Goal: Task Accomplishment & Management: Use online tool/utility

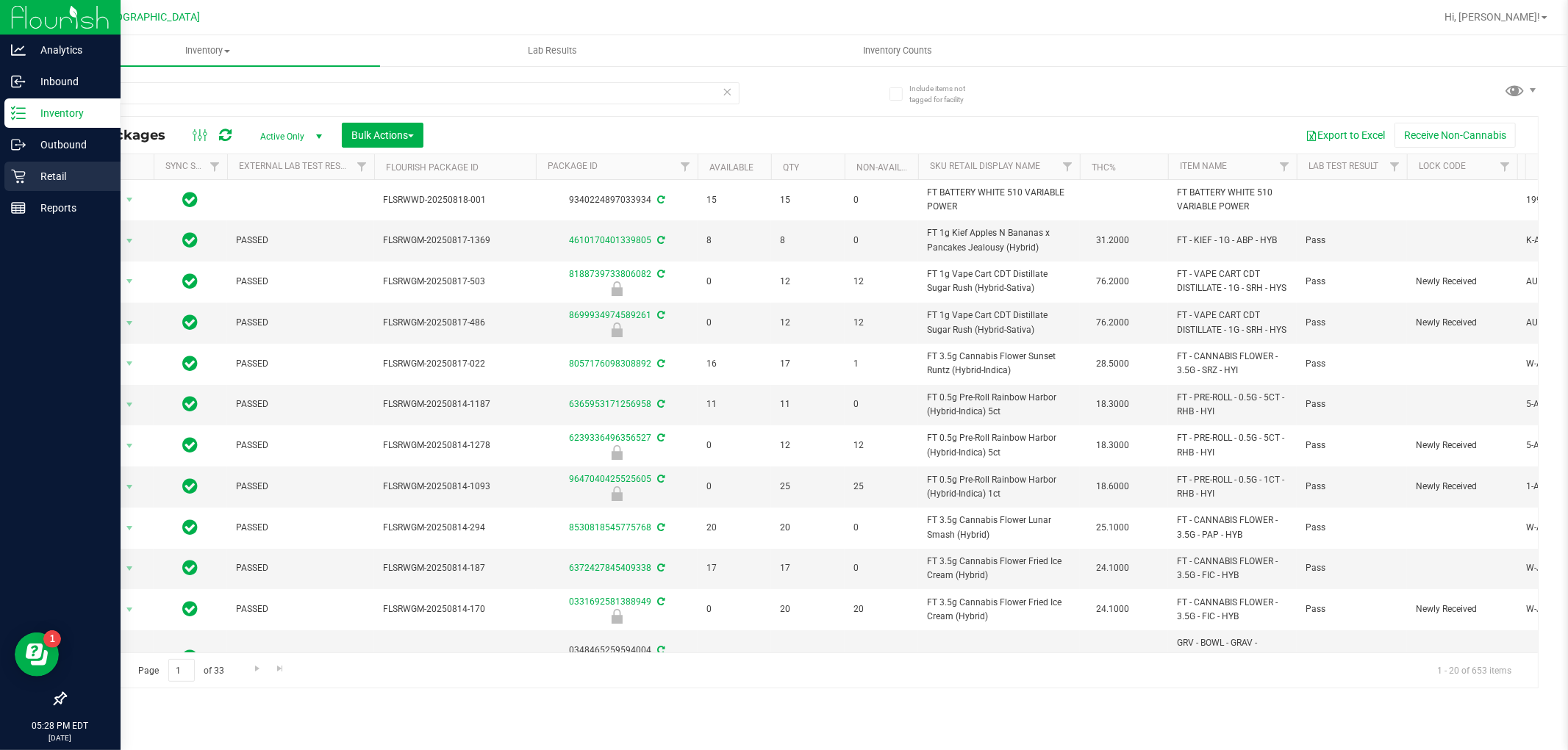
scroll to position [0, 99]
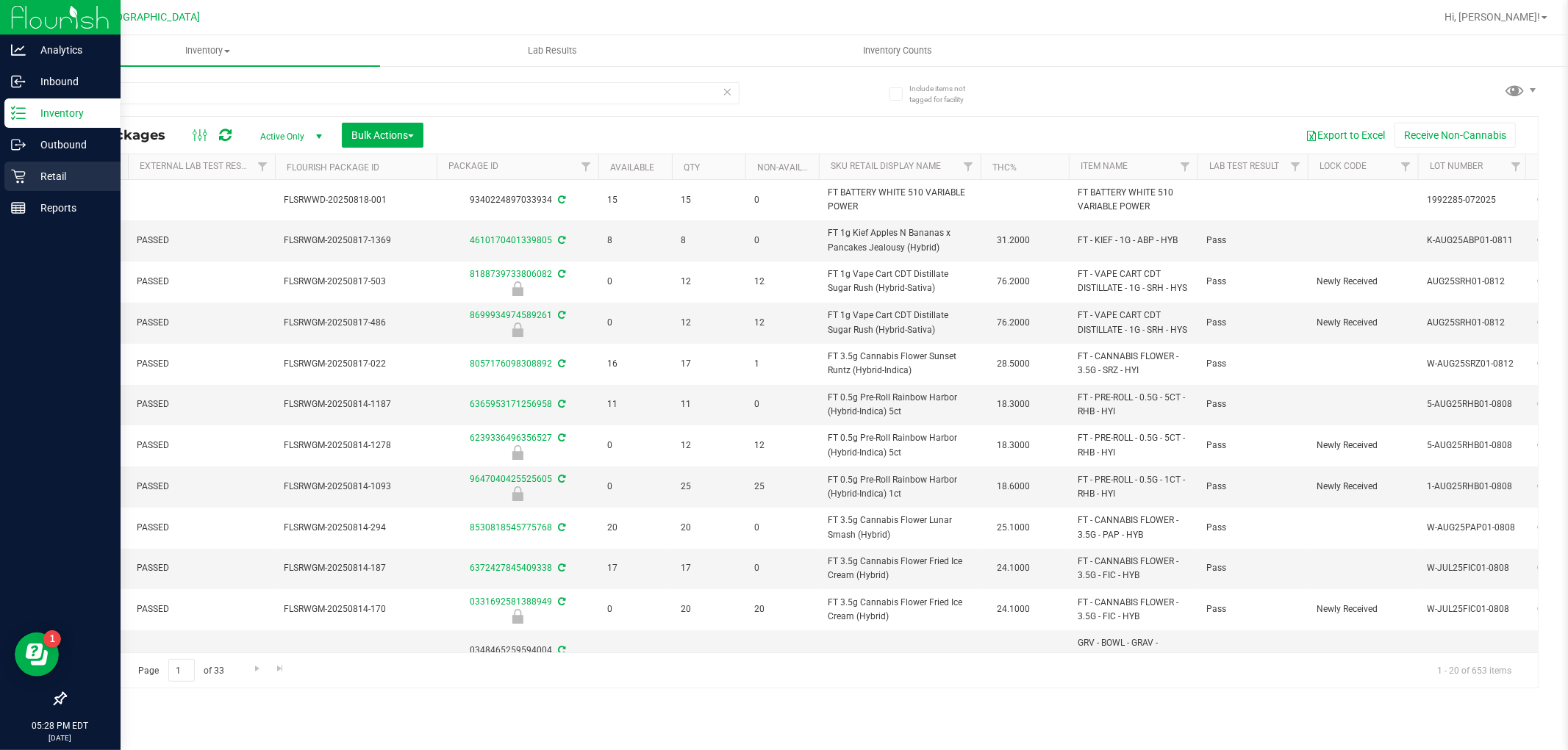
click at [32, 170] on p "Retail" at bounding box center [70, 176] width 88 height 18
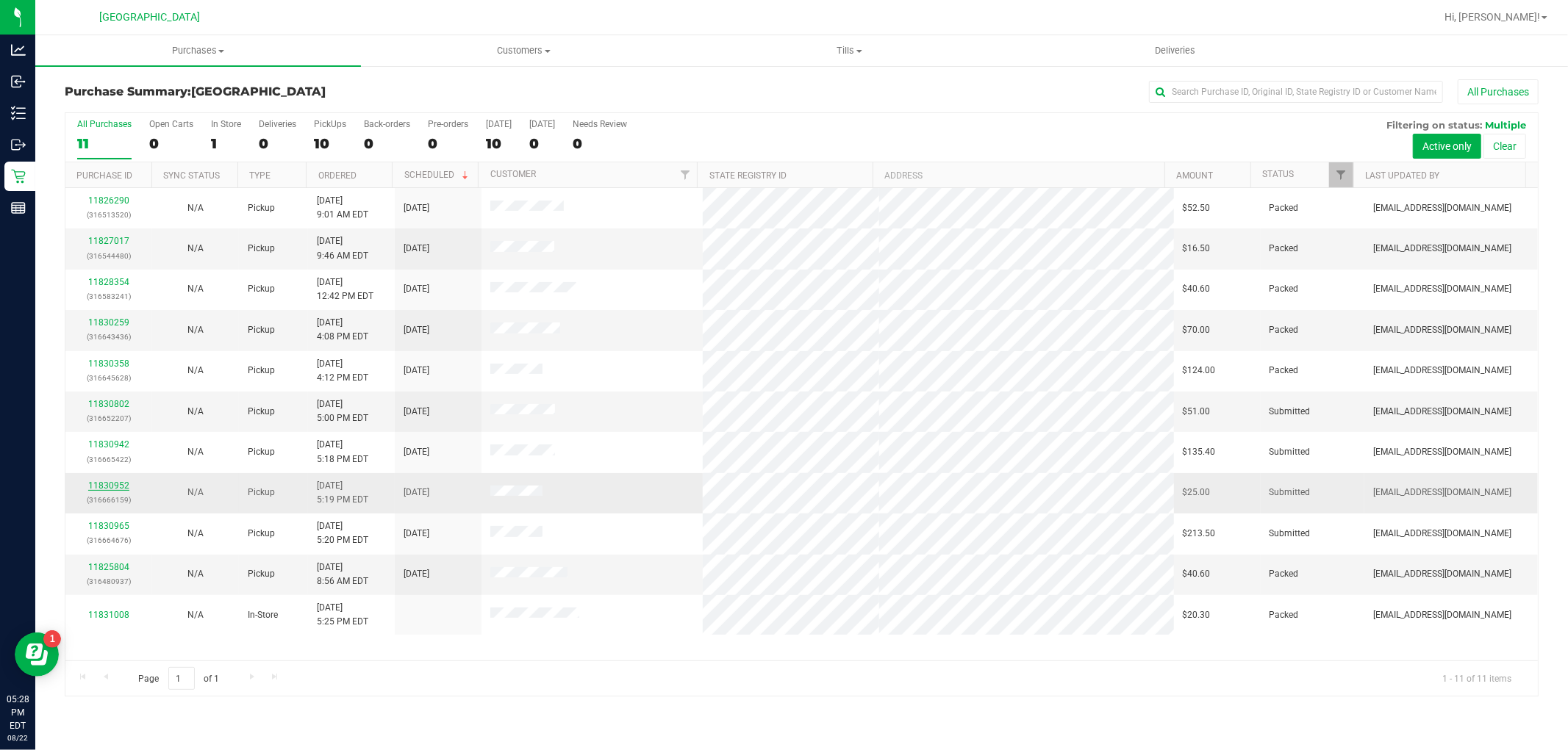
click at [120, 487] on link "11830952" at bounding box center [109, 486] width 41 height 11
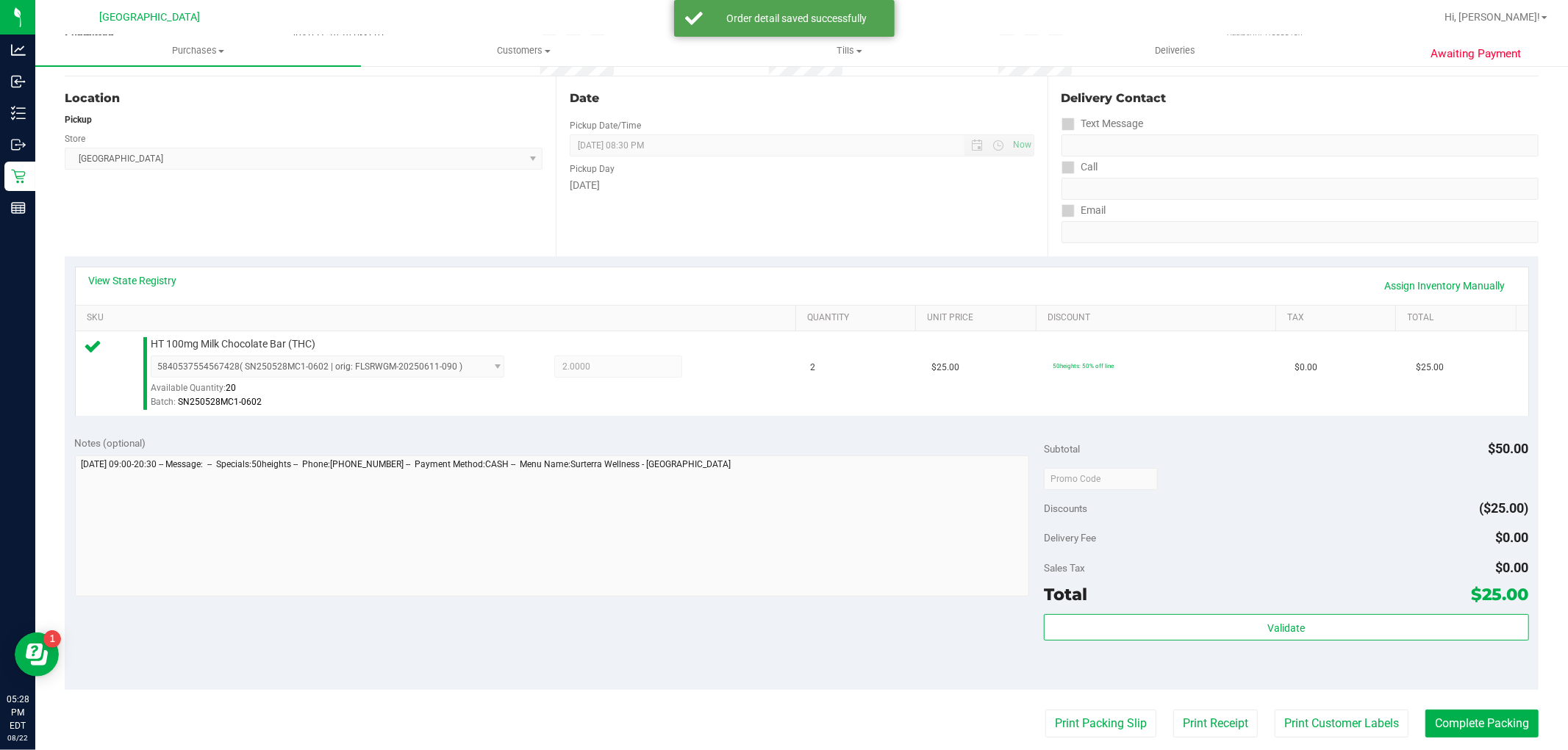
scroll to position [407, 0]
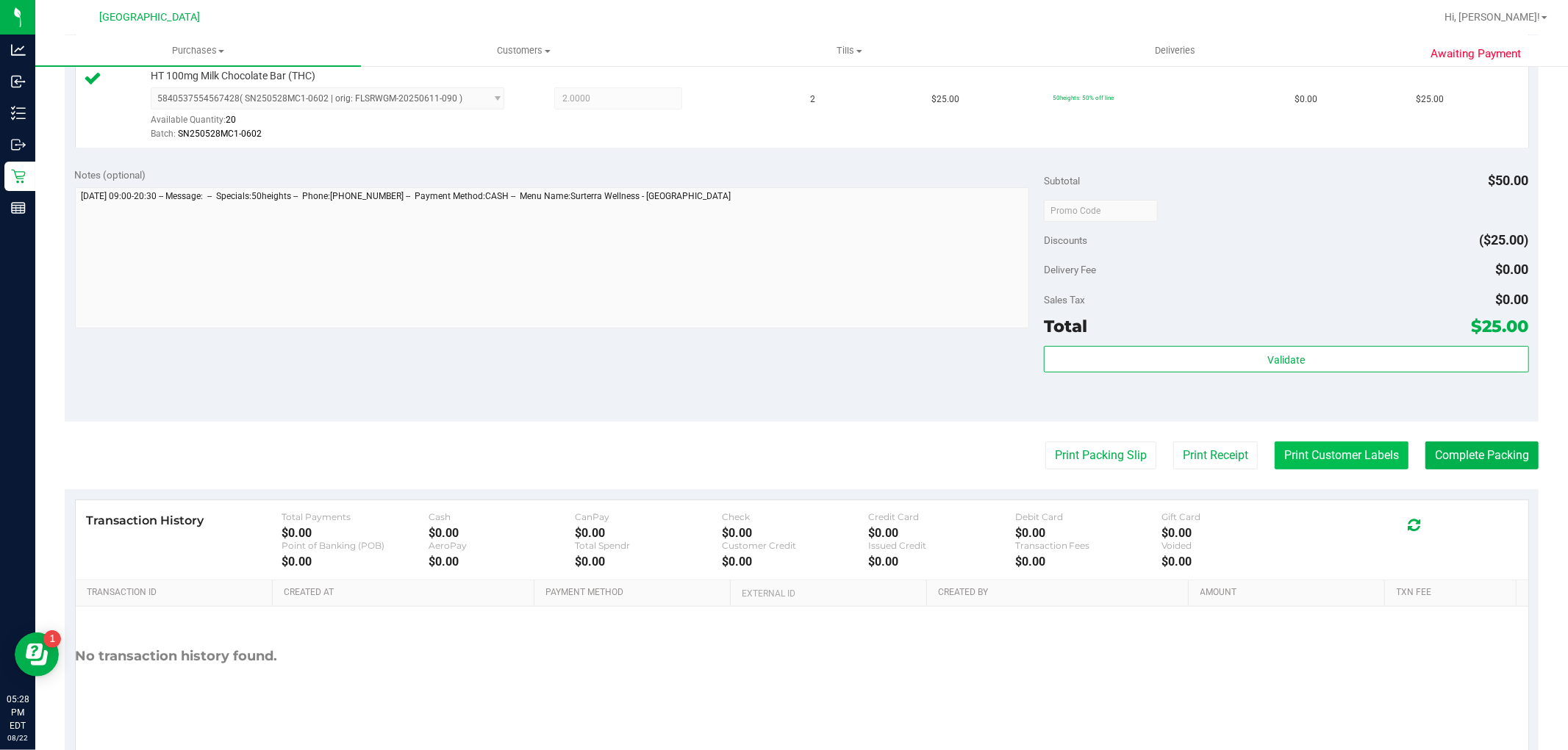
click at [1300, 444] on button "Print Customer Labels" at bounding box center [1341, 455] width 134 height 28
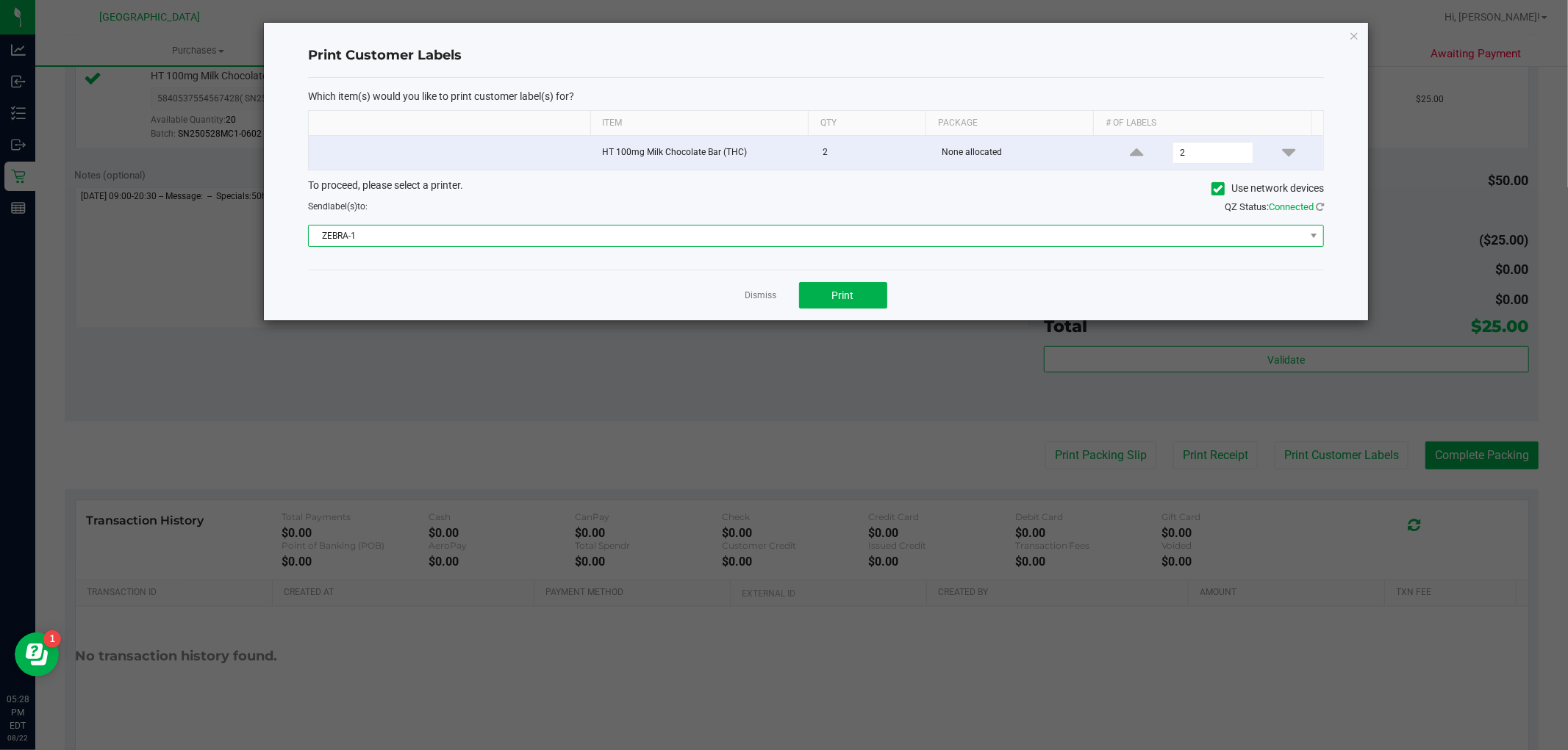
click at [816, 231] on span "ZEBRA-1" at bounding box center [806, 235] width 996 height 21
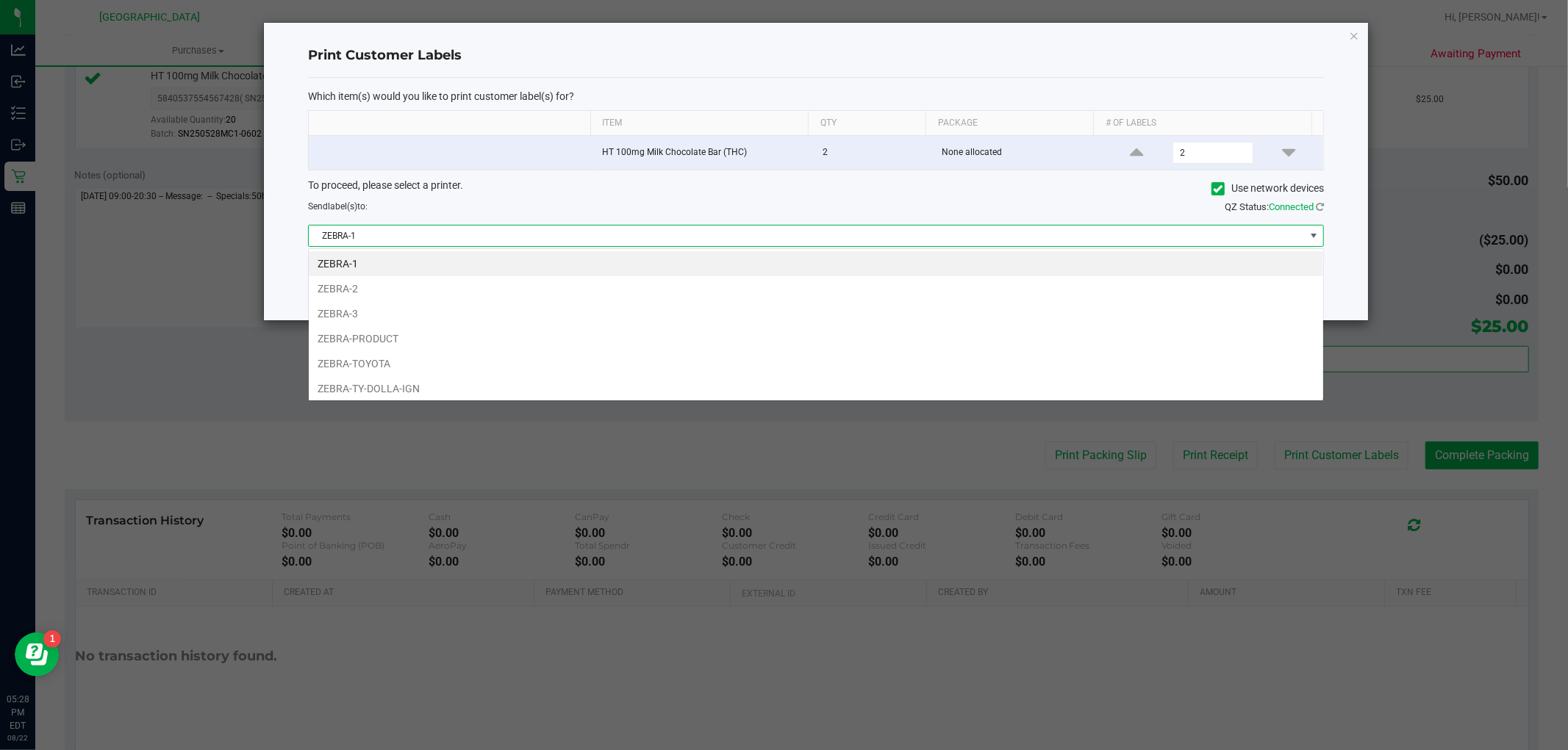
scroll to position [23, 1016]
click at [681, 358] on li "ZEBRA-TOYOTA" at bounding box center [816, 364] width 1015 height 25
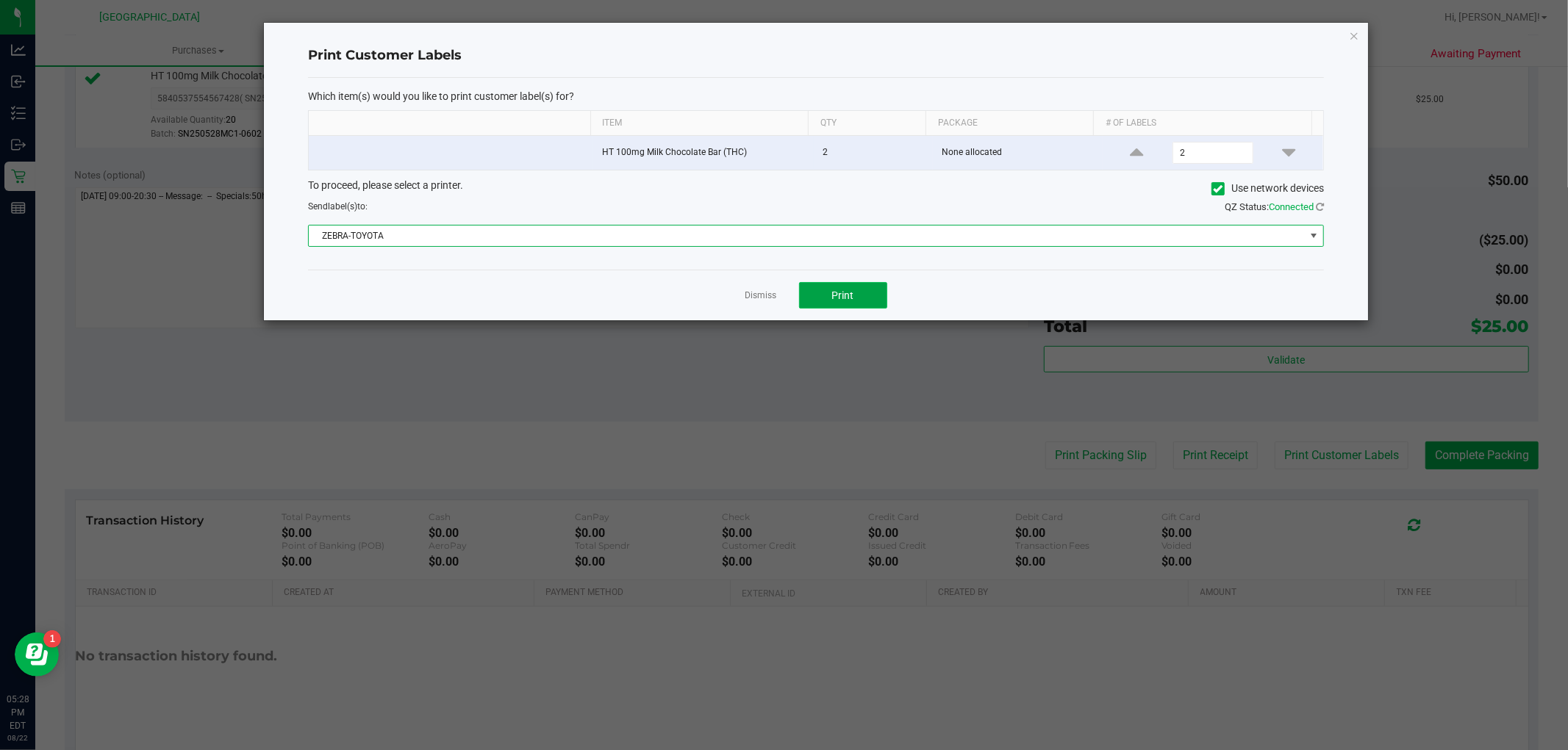
click at [877, 299] on button "Print" at bounding box center [843, 295] width 88 height 26
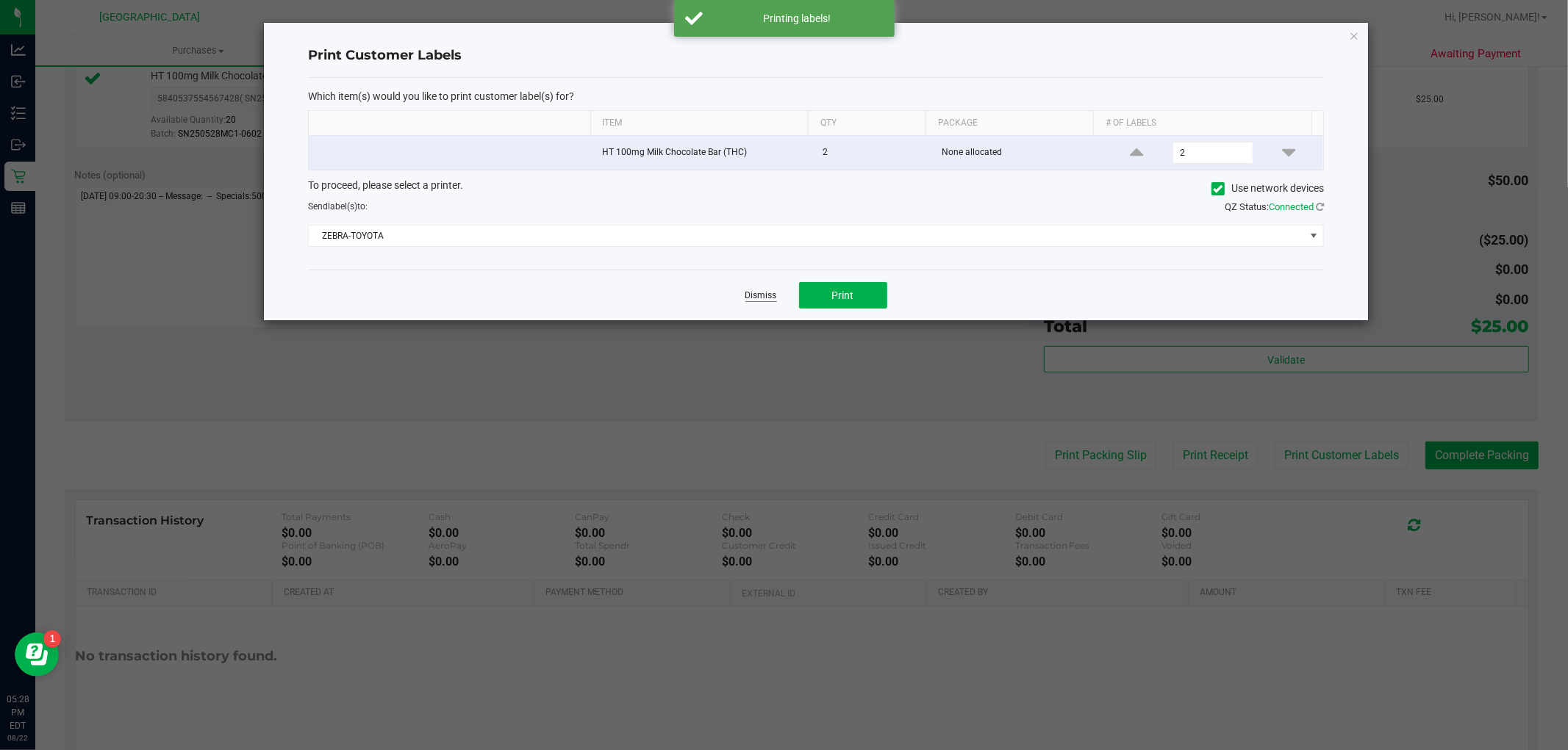
click at [758, 294] on link "Dismiss" at bounding box center [761, 296] width 31 height 13
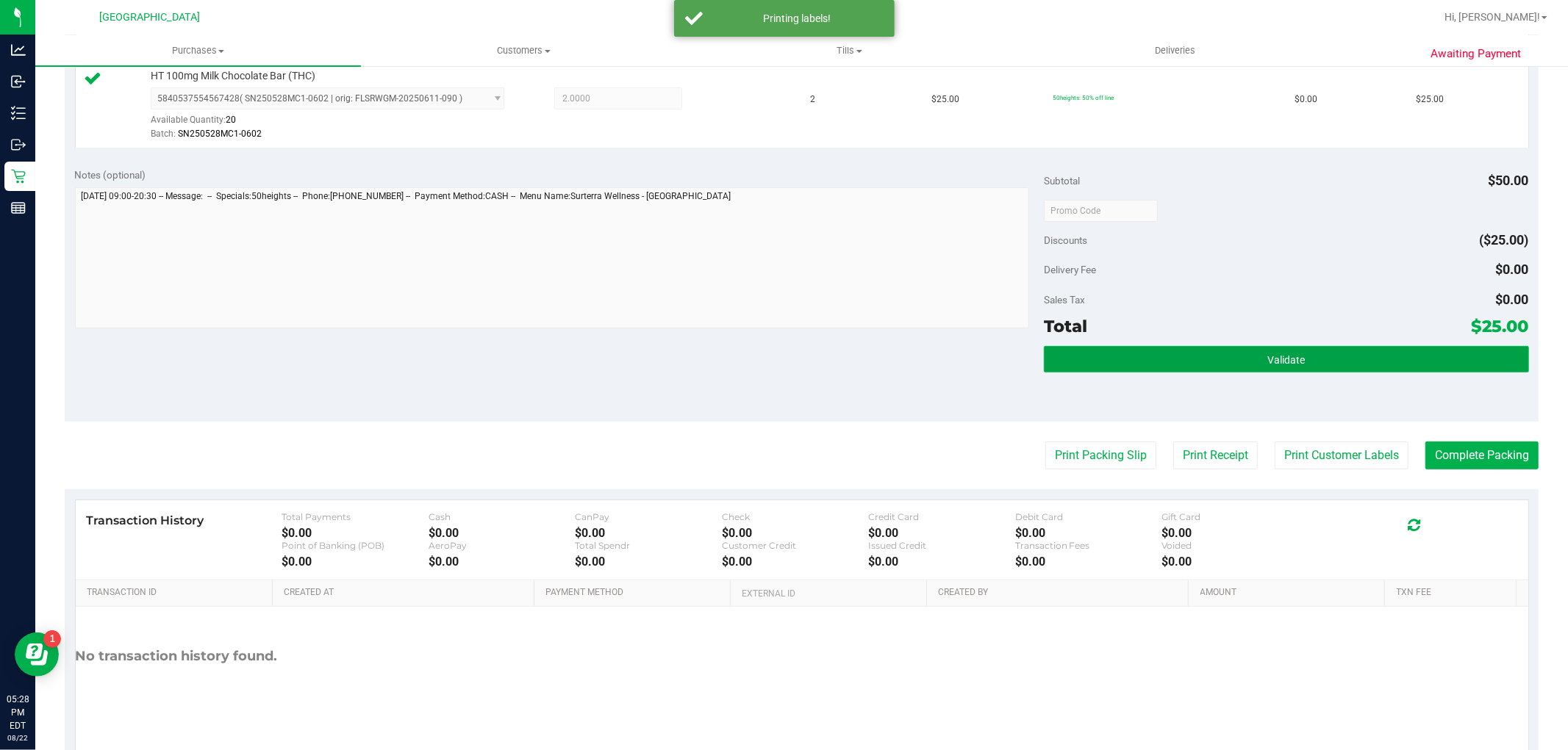
click at [1283, 363] on span "Validate" at bounding box center [1286, 360] width 37 height 12
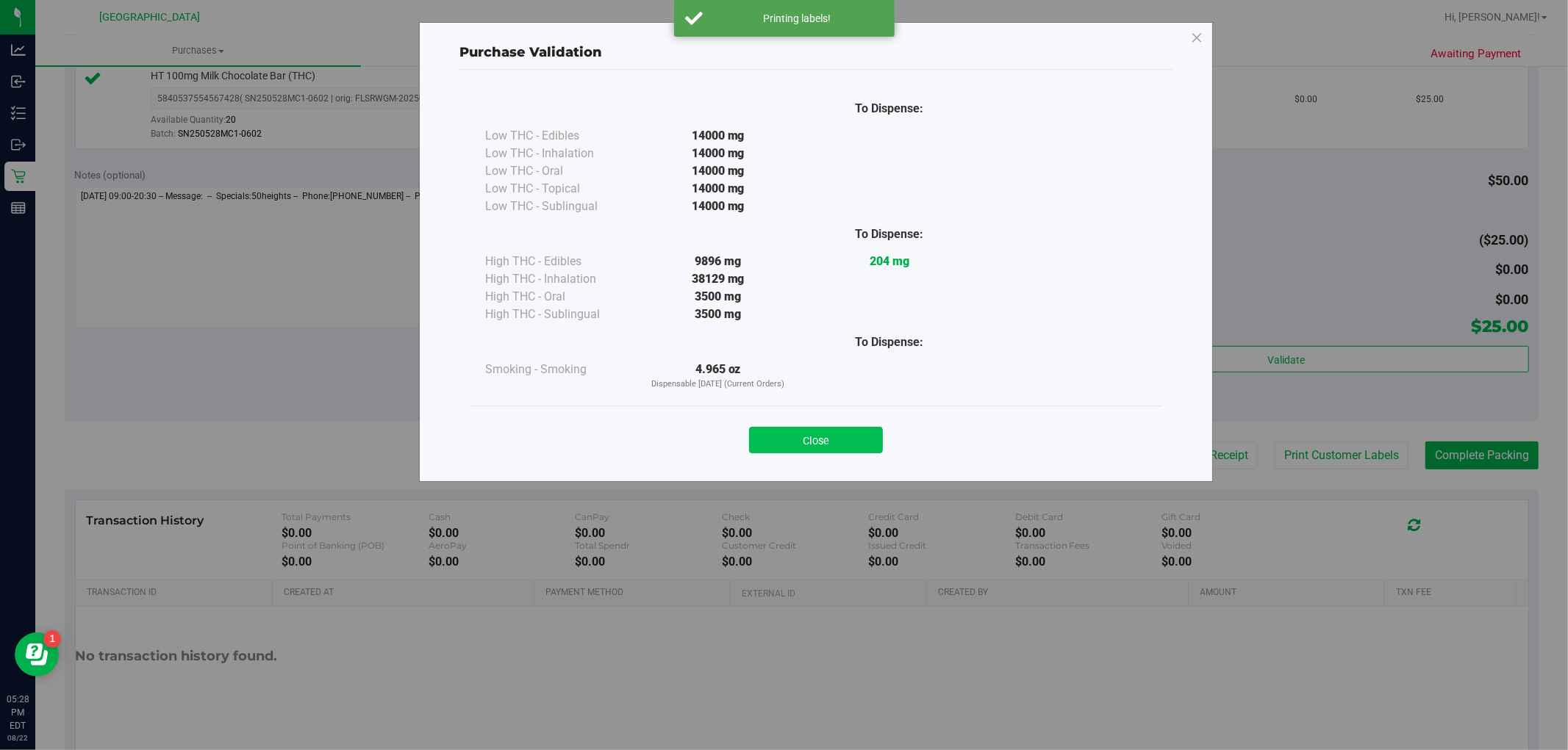
click at [843, 445] on button "Close" at bounding box center [816, 440] width 134 height 26
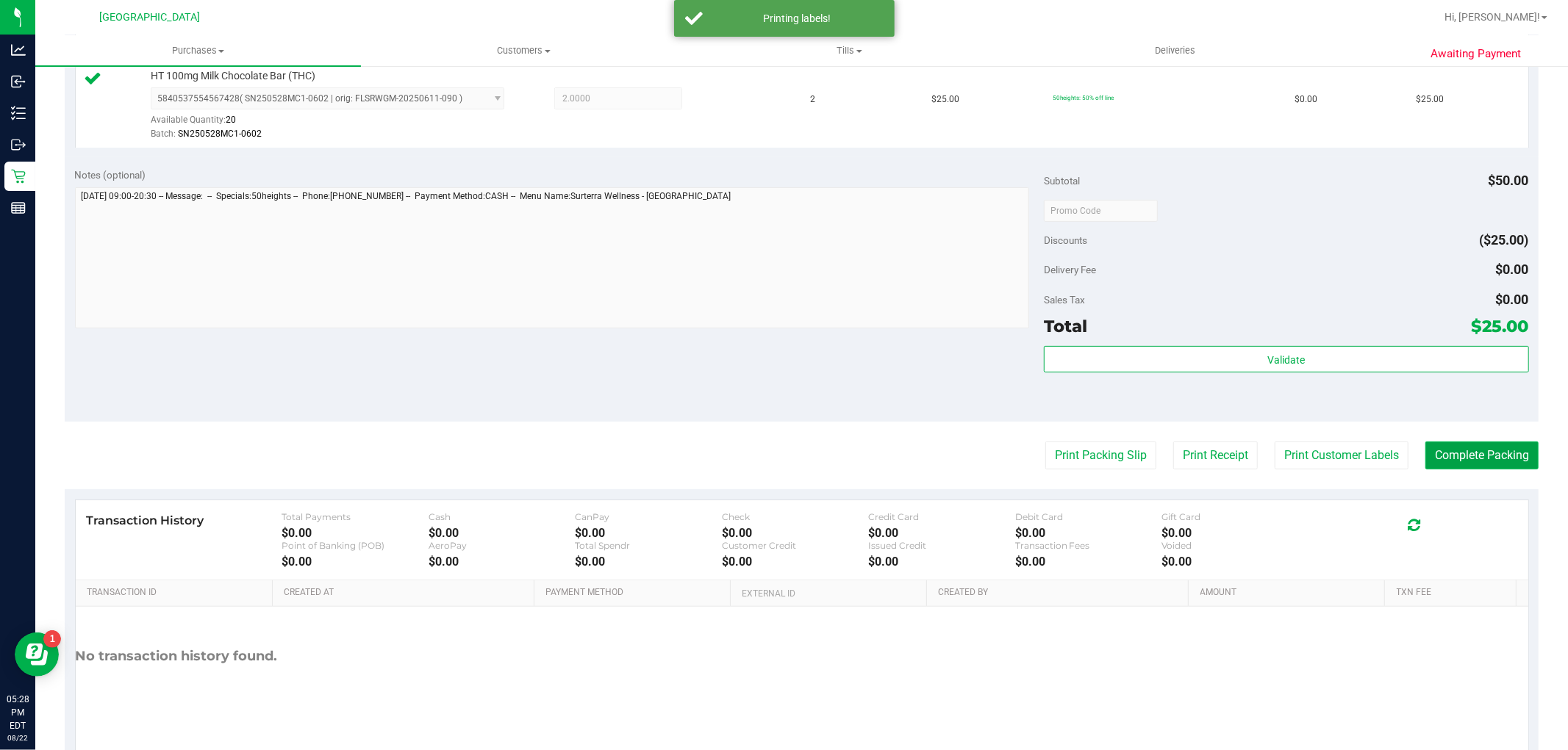
click at [1510, 460] on button "Complete Packing" at bounding box center [1482, 455] width 114 height 28
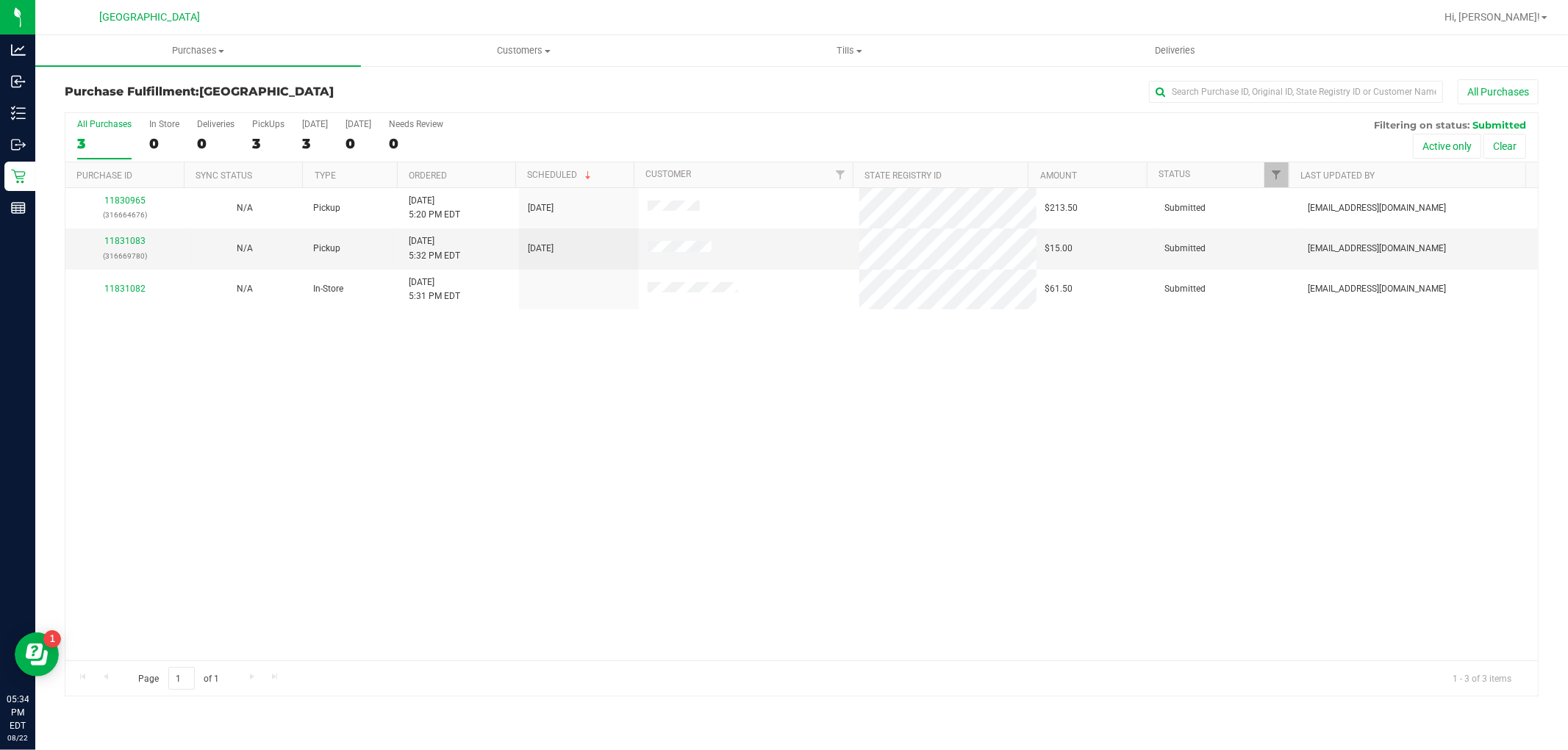
click at [1047, 648] on div "11830965 (316664676) N/A Pickup 8/22/2025 5:20 PM EDT 8/22/2025 $213.50 Submitt…" at bounding box center [801, 424] width 1472 height 473
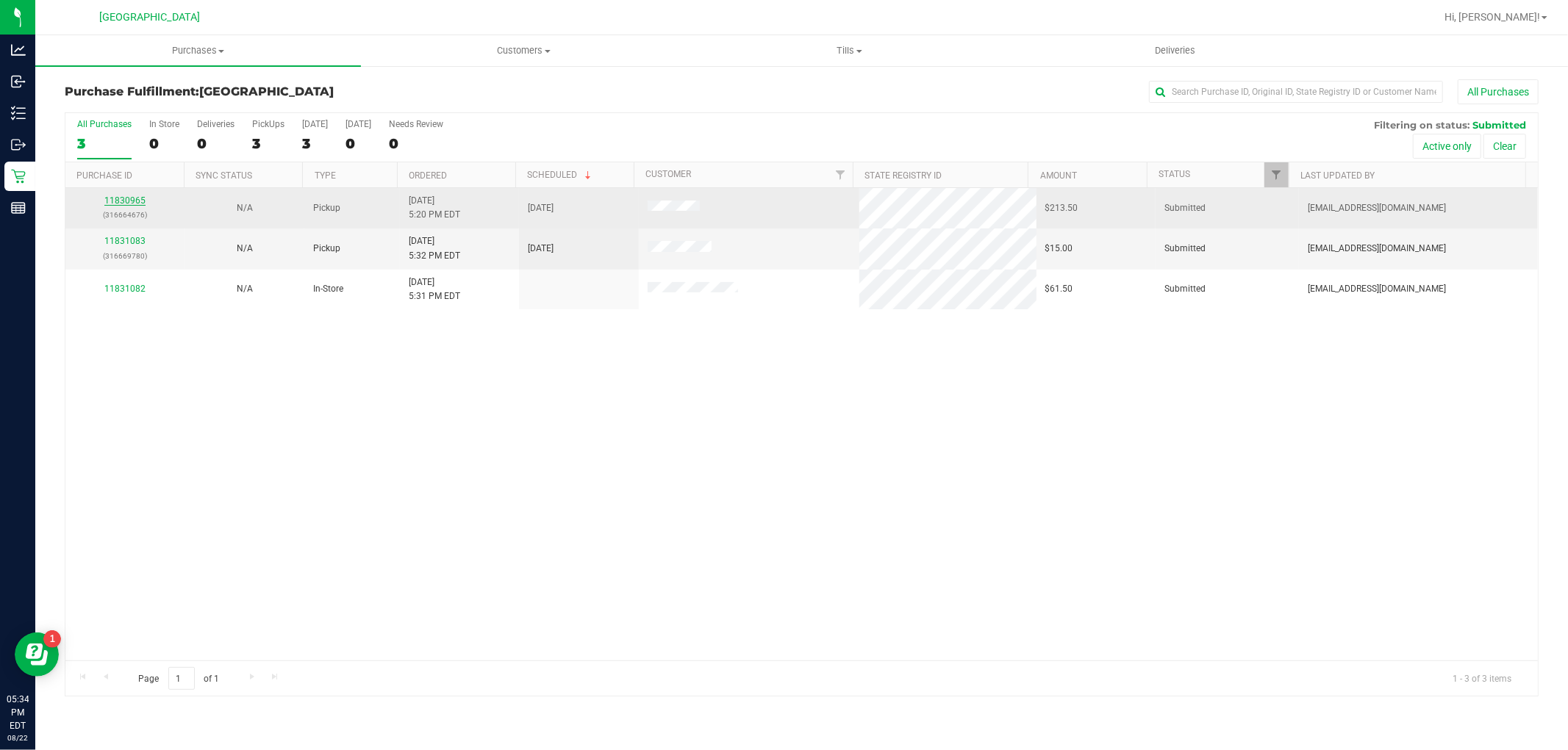
click at [121, 199] on link "11830965" at bounding box center [125, 201] width 41 height 11
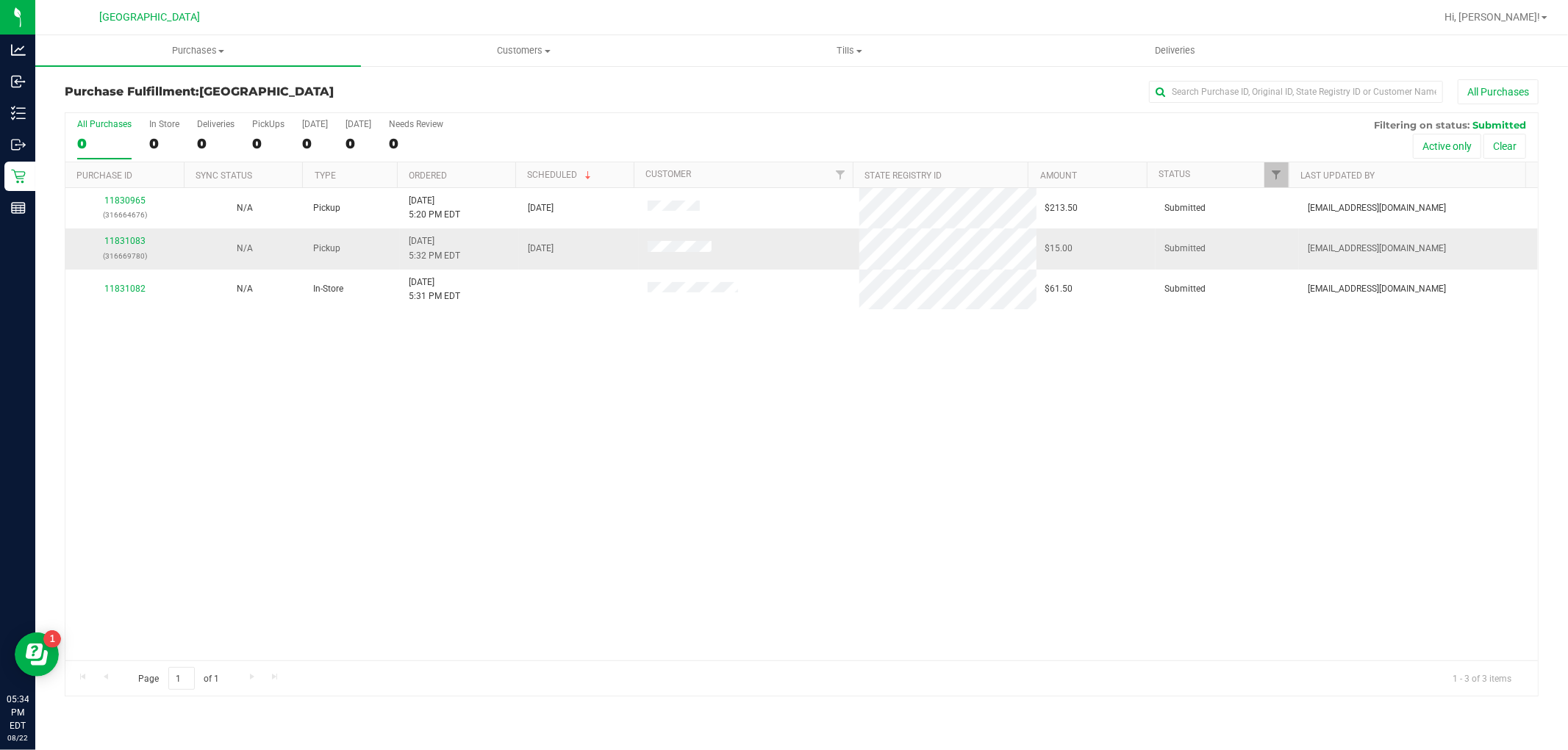
click at [115, 236] on div "11831083 (316669780)" at bounding box center [125, 248] width 102 height 28
click at [119, 238] on link "11831083" at bounding box center [125, 241] width 41 height 11
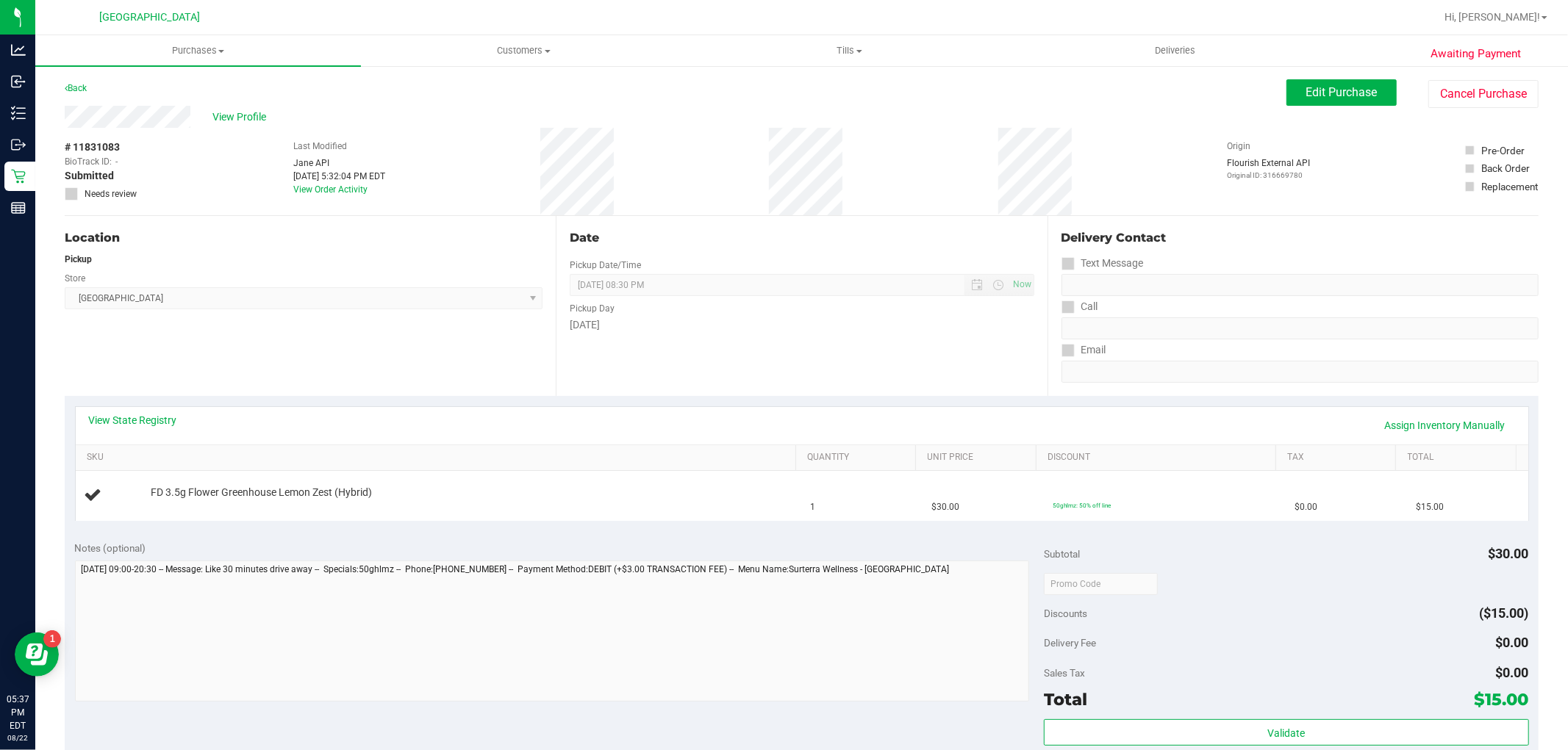
click at [446, 421] on div "View State Registry Assign Inventory Manually" at bounding box center [802, 426] width 1426 height 25
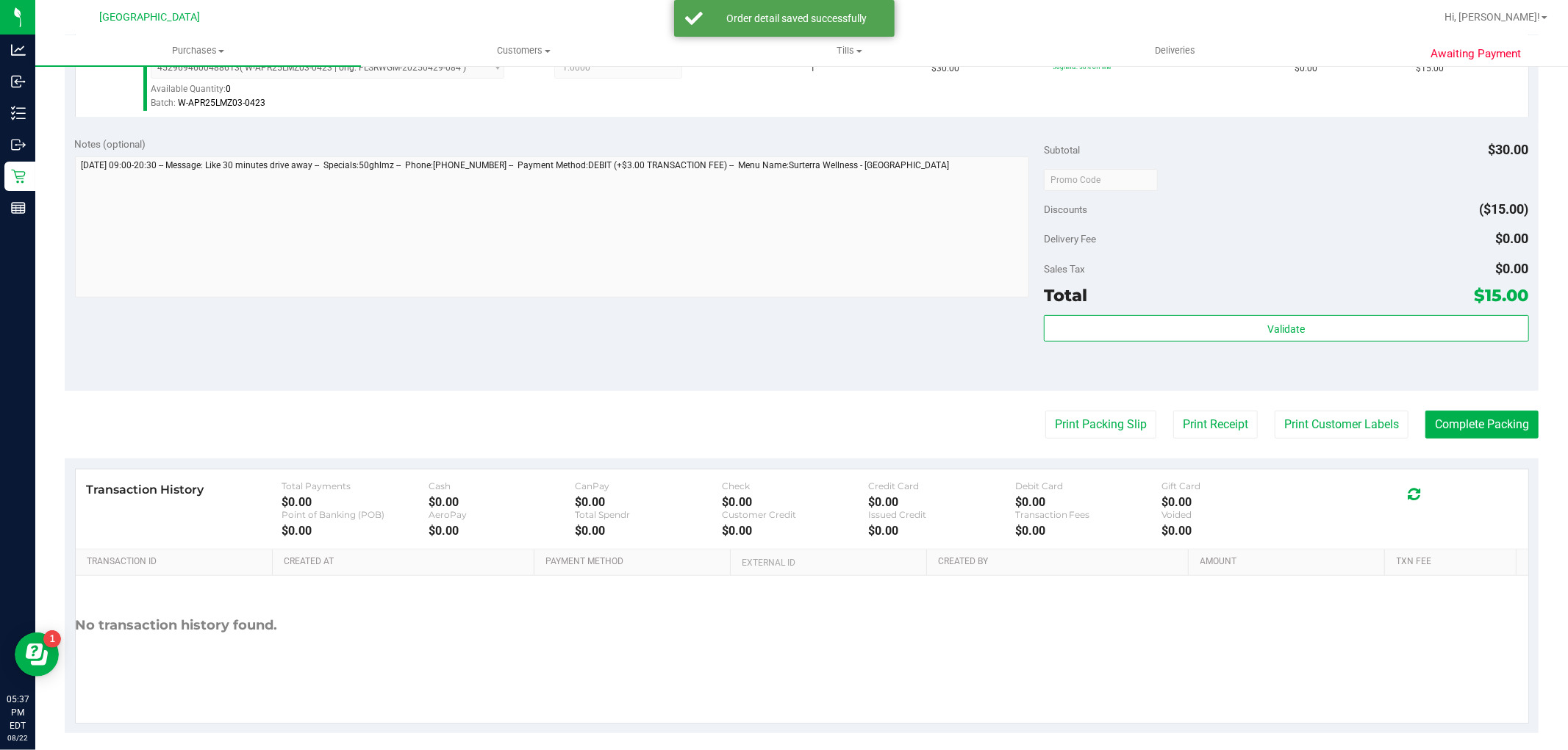
scroll to position [452, 0]
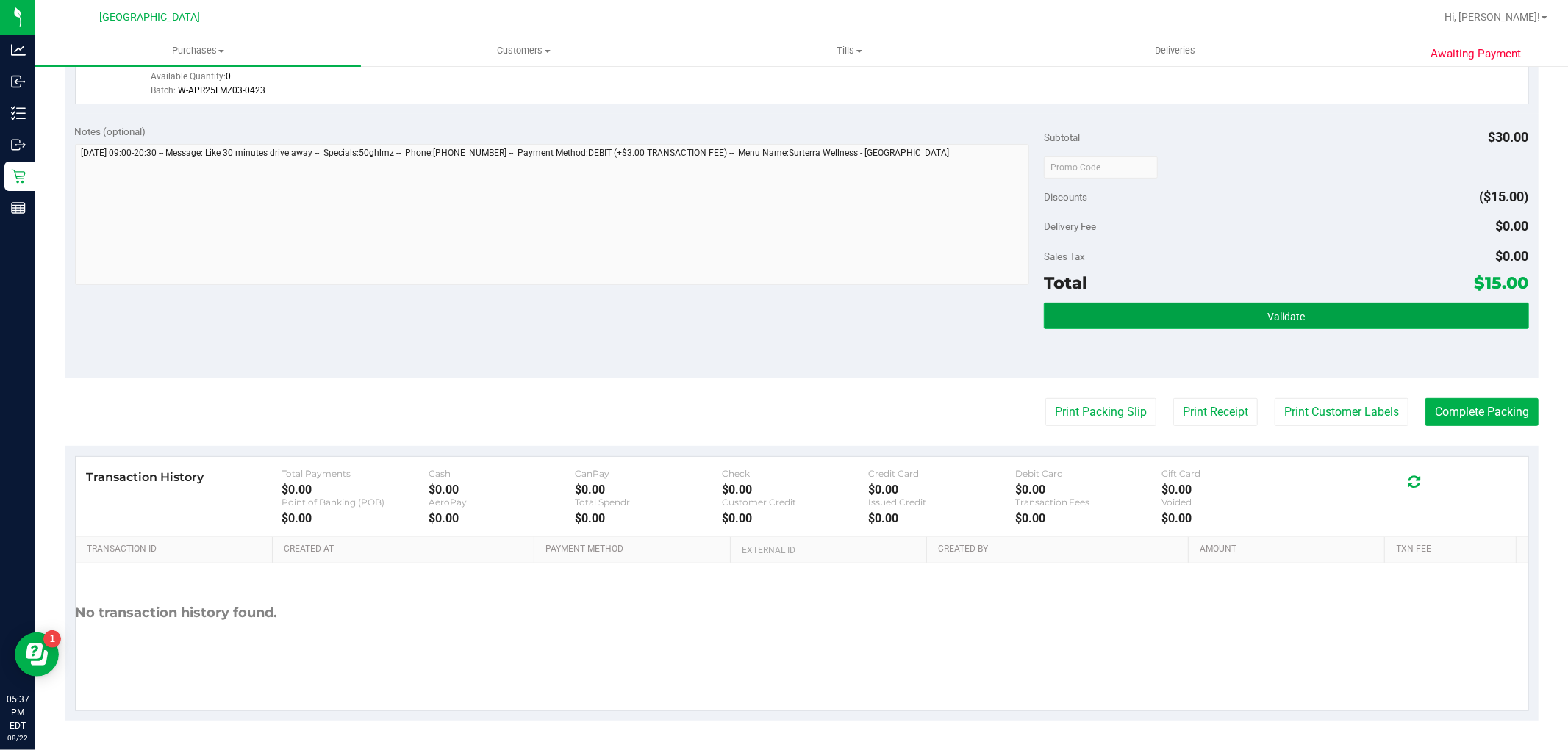
click at [1286, 314] on span "Validate" at bounding box center [1286, 316] width 37 height 12
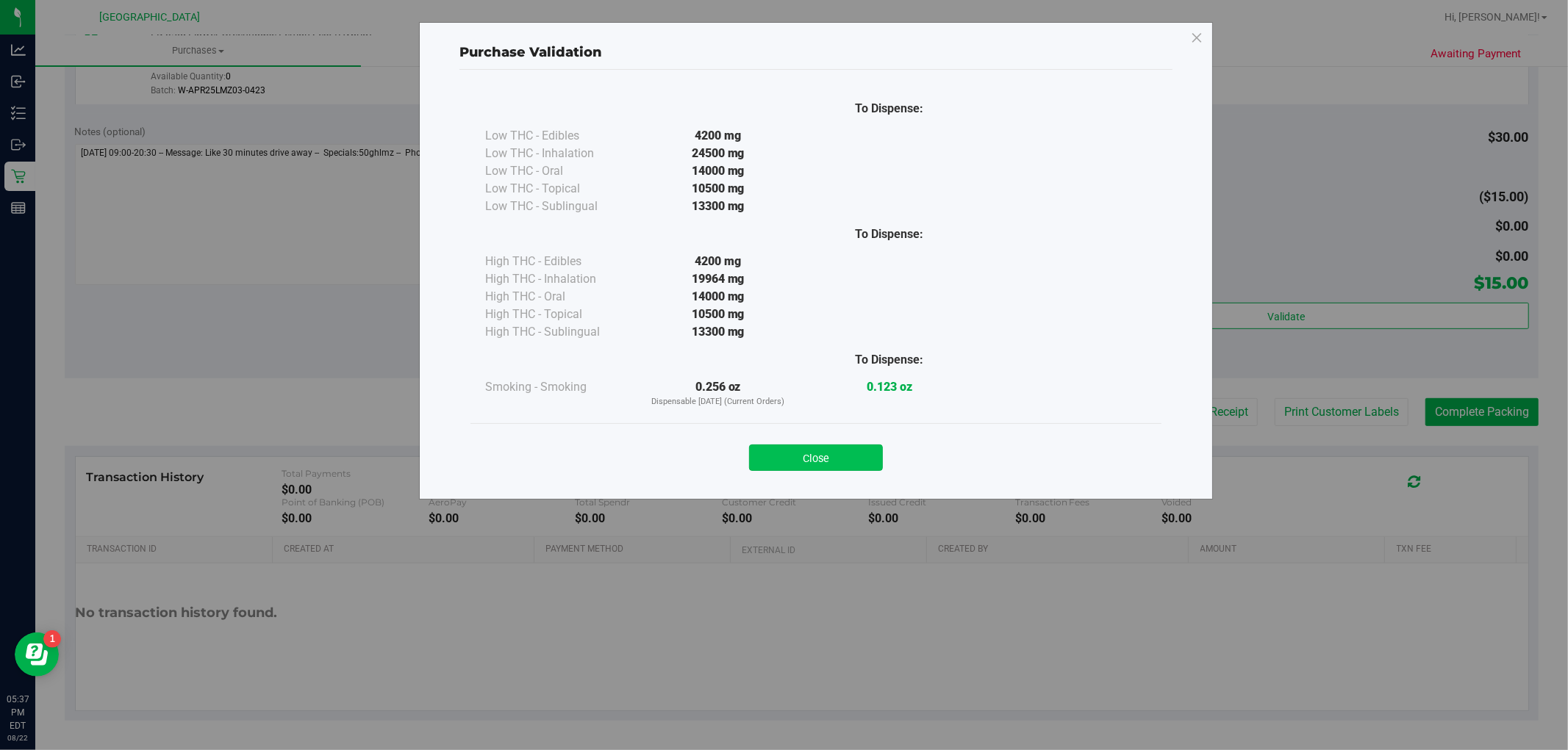
click at [871, 455] on button "Close" at bounding box center [816, 457] width 134 height 26
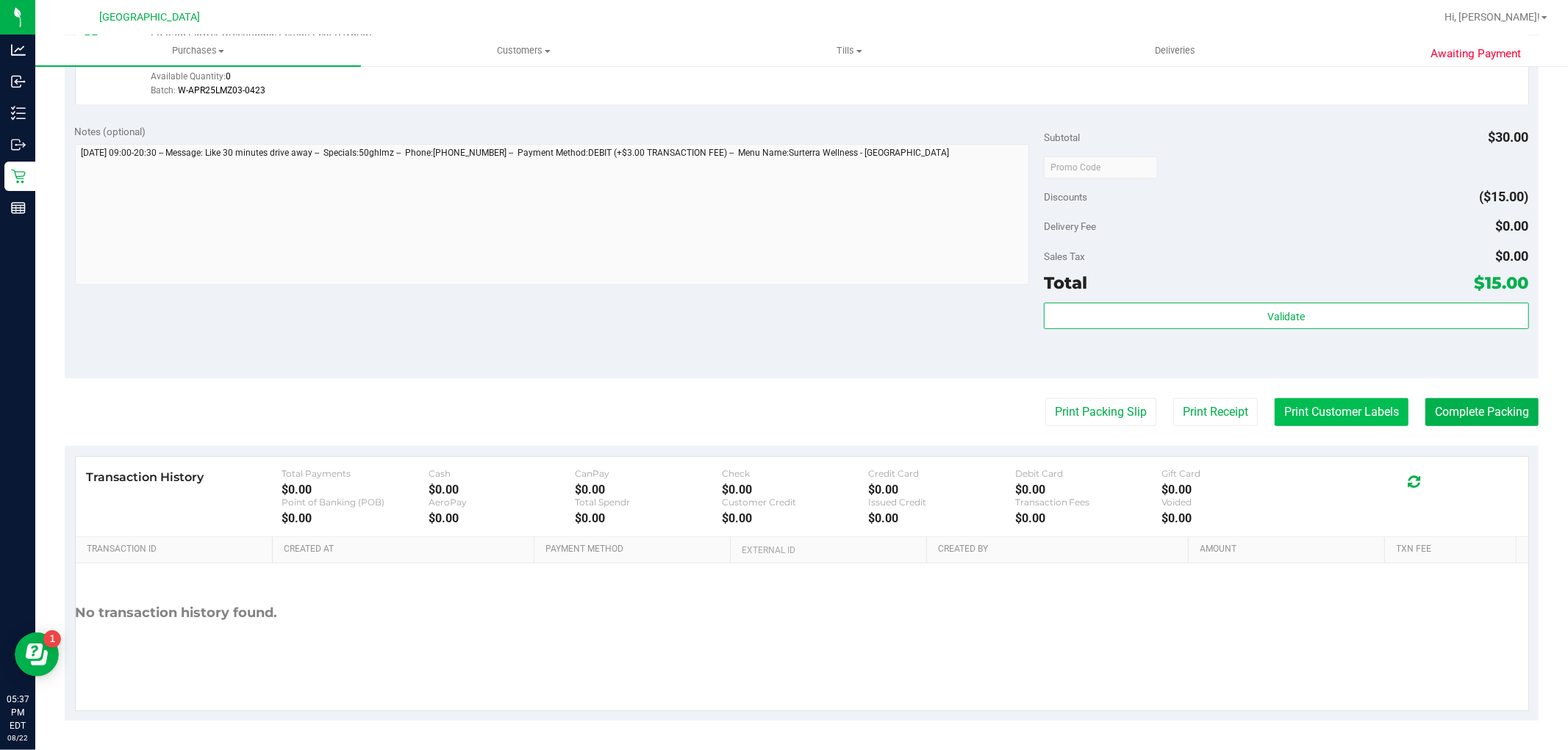
click at [1295, 407] on button "Print Customer Labels" at bounding box center [1341, 412] width 134 height 28
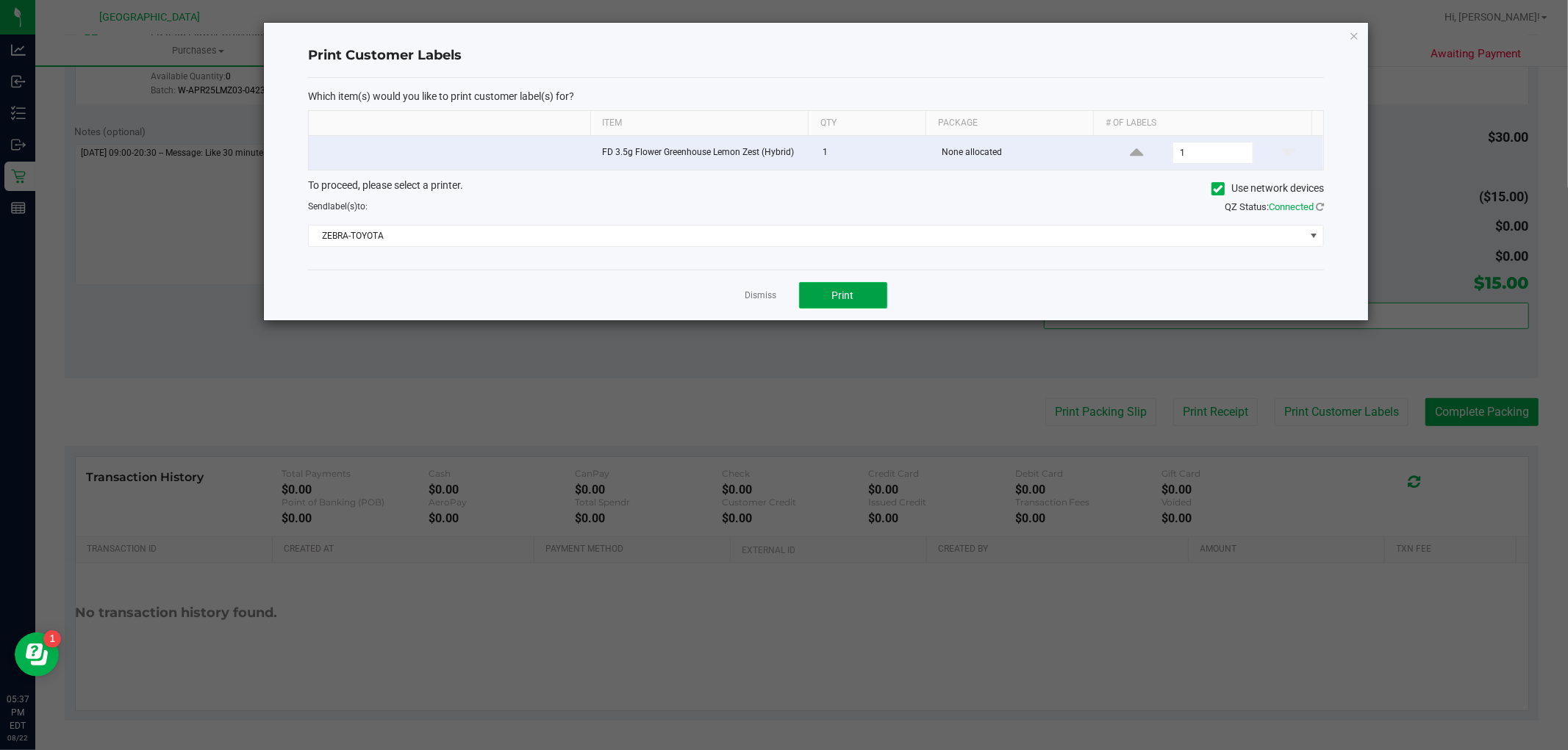
click at [833, 298] on span "Print" at bounding box center [843, 296] width 23 height 12
click at [761, 291] on link "Dismiss" at bounding box center [761, 296] width 31 height 13
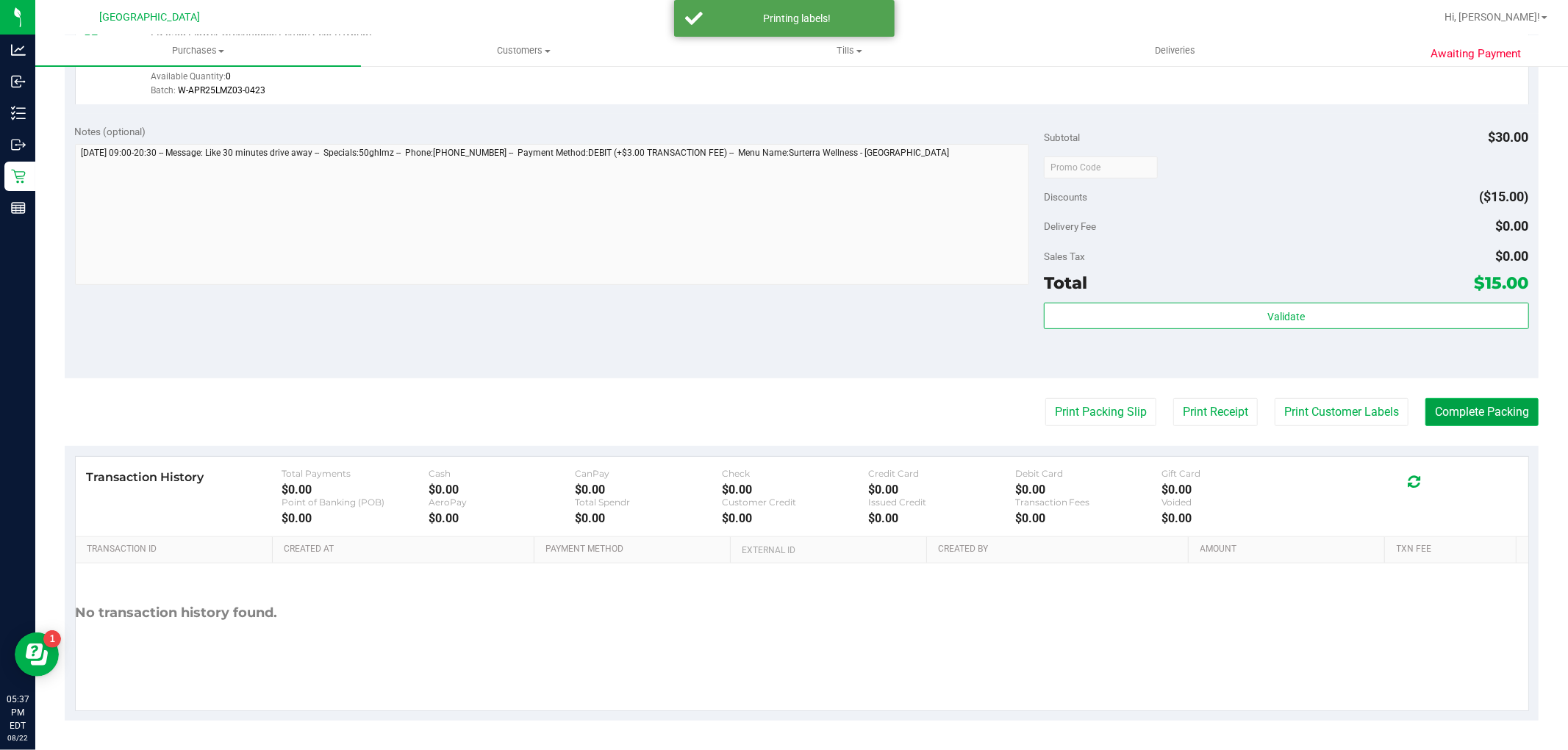
click at [1450, 413] on button "Complete Packing" at bounding box center [1482, 412] width 114 height 28
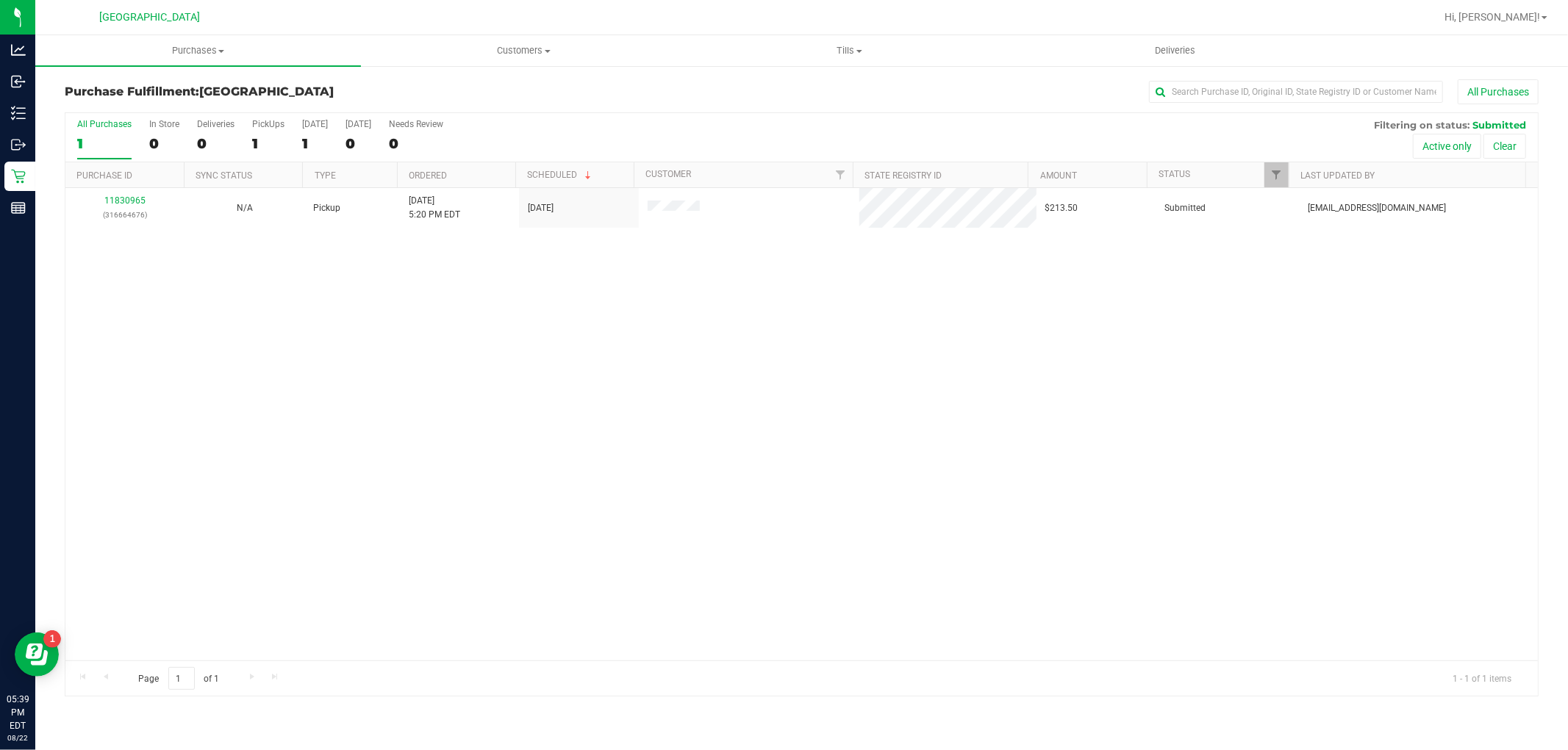
click at [1053, 331] on div "11830965 (316664676) N/A Pickup 8/22/2025 5:20 PM EDT 8/22/2025 $213.50 Submitt…" at bounding box center [801, 424] width 1472 height 473
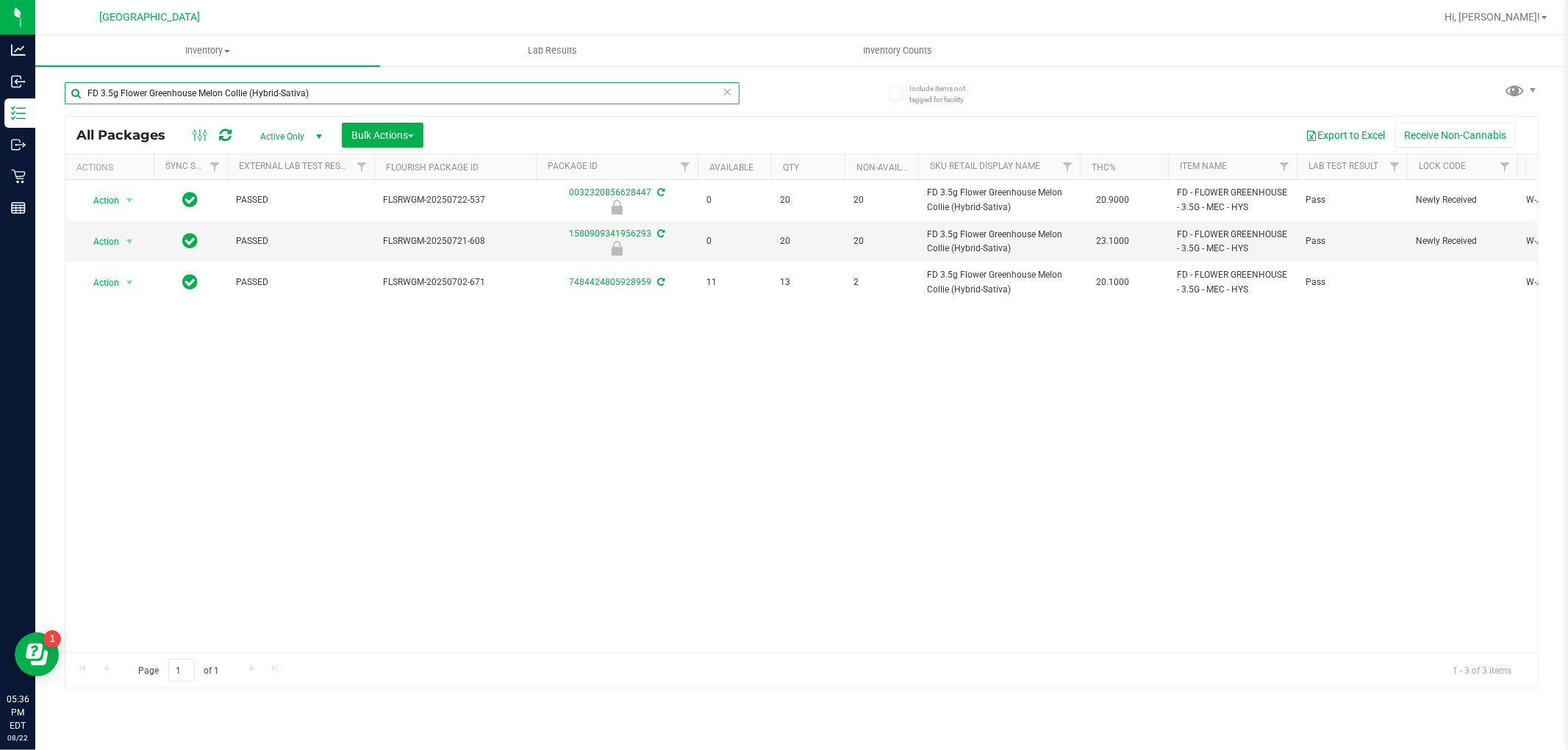
click at [388, 93] on input "FD 3.5g Flower Greenhouse Melon Collie (Hybrid-Sativa)" at bounding box center [402, 93] width 675 height 23
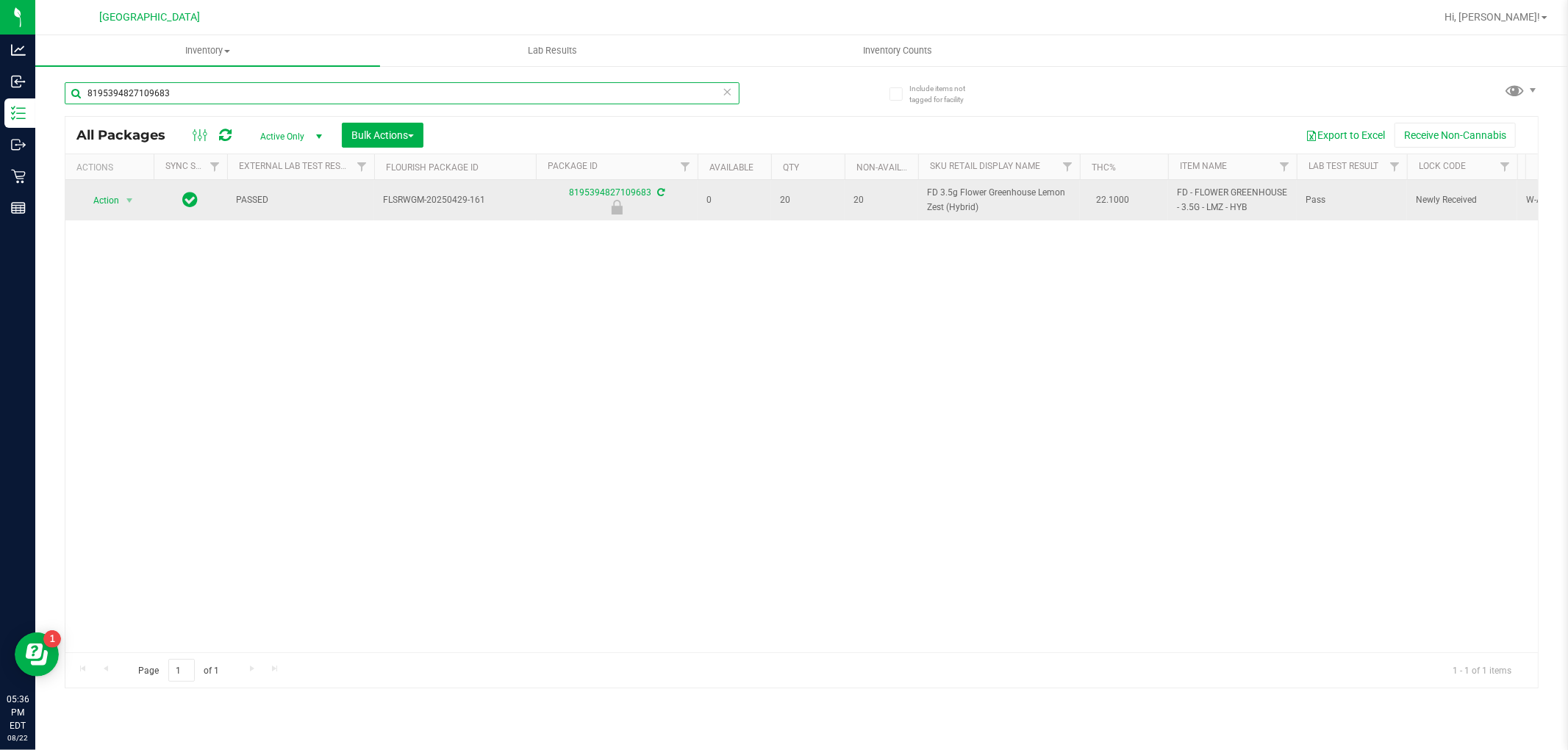
type input "8195394827109683"
click at [935, 211] on span "FD 3.5g Flower Greenhouse Lemon Zest (Hybrid)" at bounding box center [998, 200] width 144 height 28
copy td "FD 3.5g Flower Greenhouse Lemon Zest (Hybrid)"
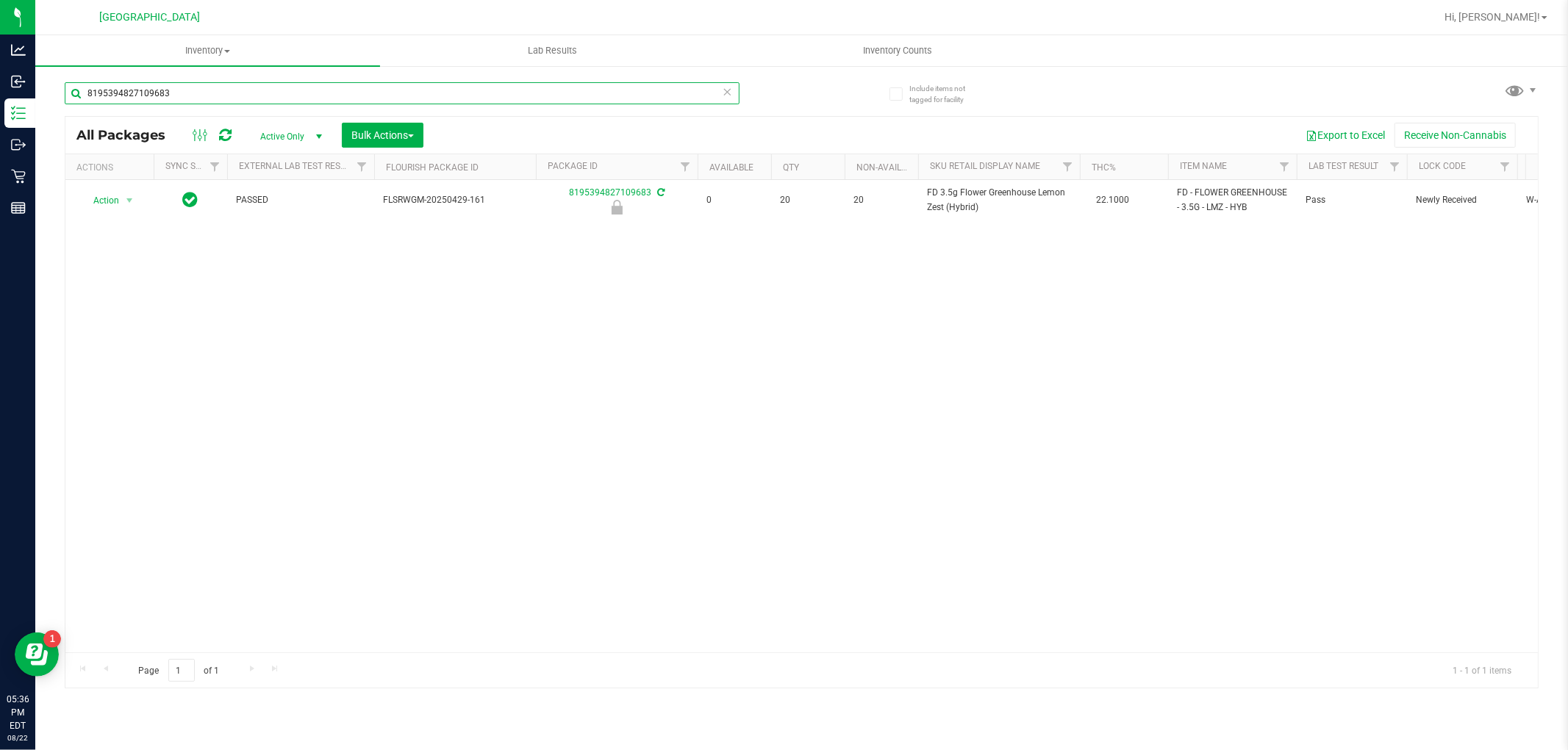
click at [203, 89] on input "8195394827109683" at bounding box center [402, 93] width 675 height 23
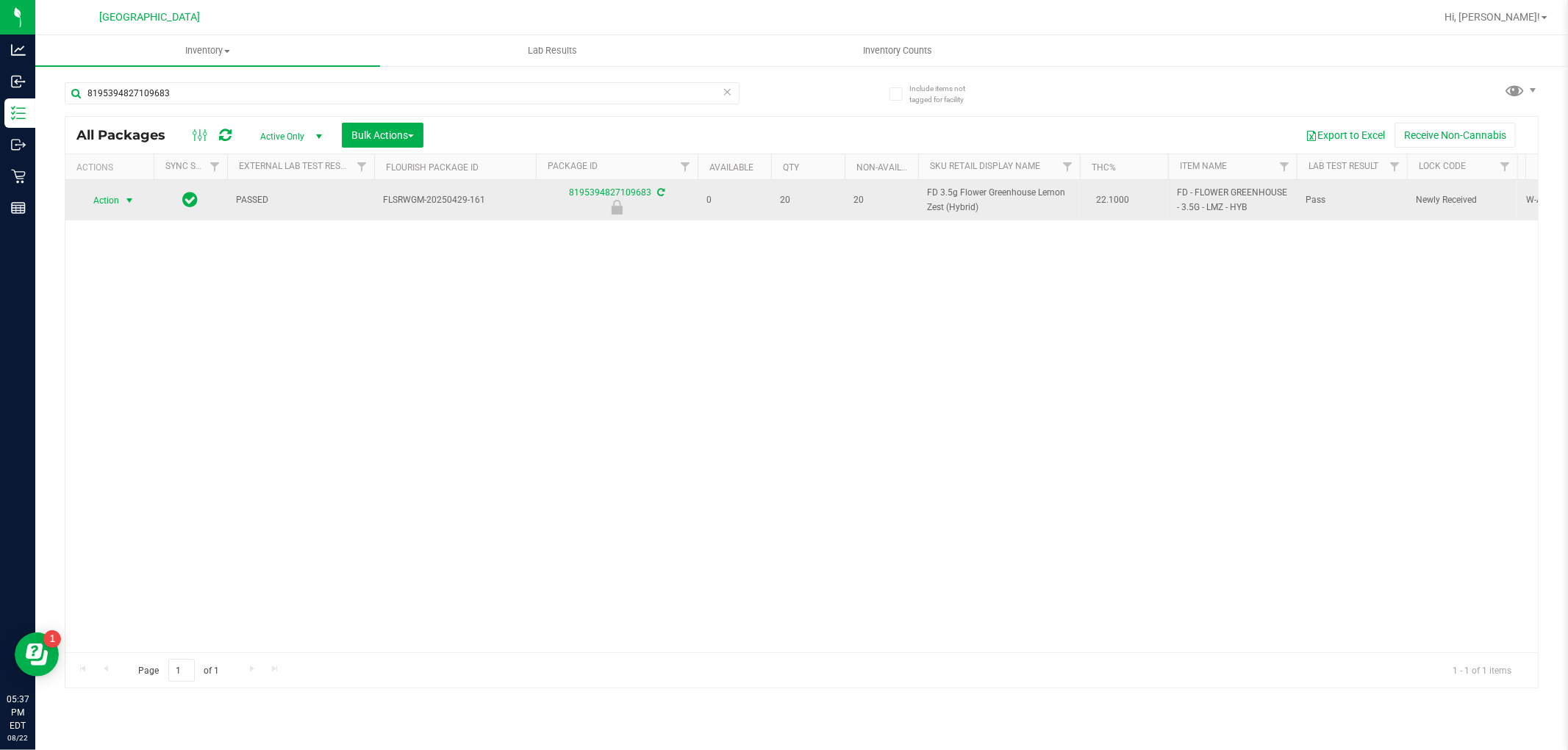
click at [128, 201] on span "select" at bounding box center [129, 201] width 12 height 12
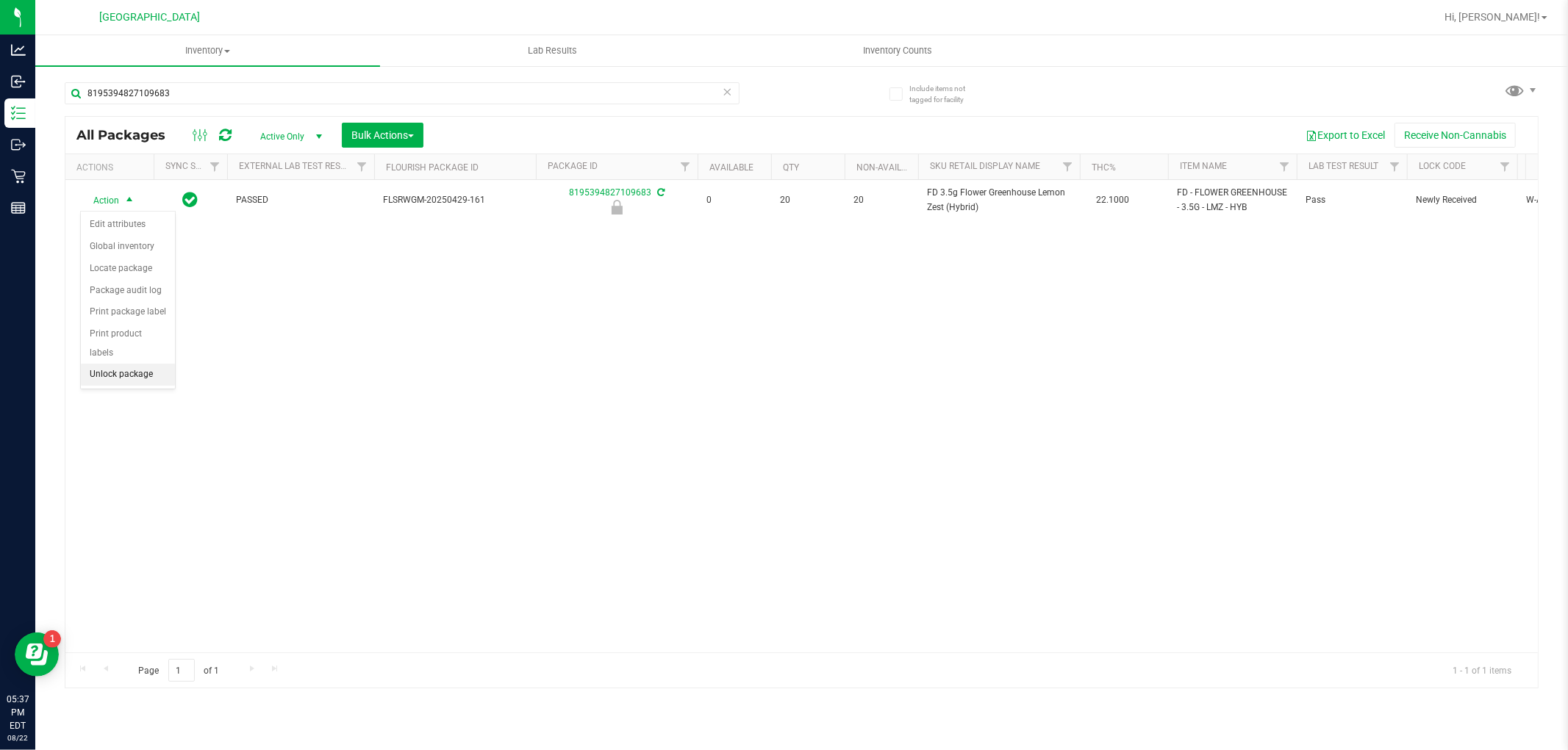
click at [114, 376] on li "Unlock package" at bounding box center [128, 374] width 94 height 23
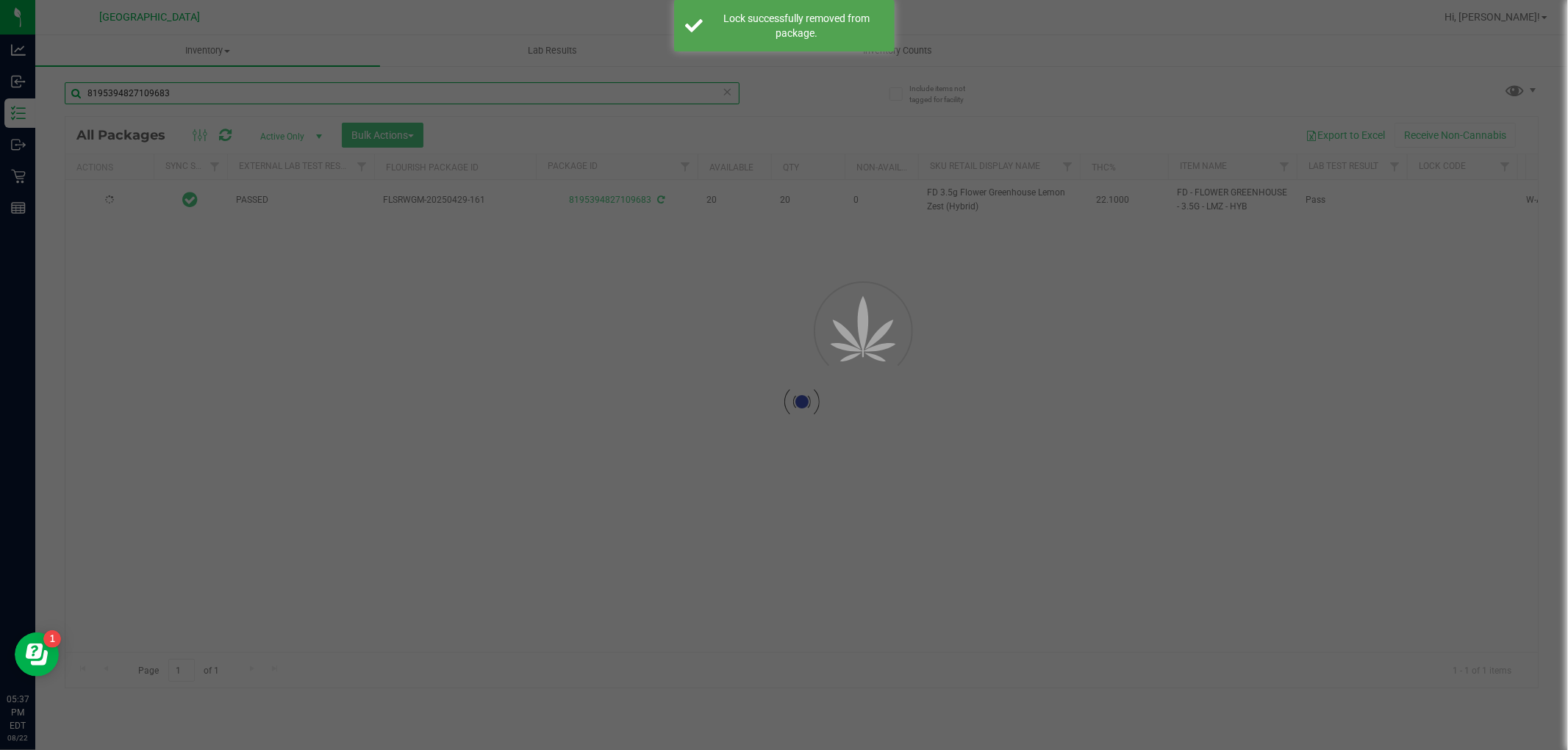
click at [166, 91] on div "Inventory All packages All inventory Waste log Create inventory Lab Results Inv…" at bounding box center [801, 393] width 1533 height 715
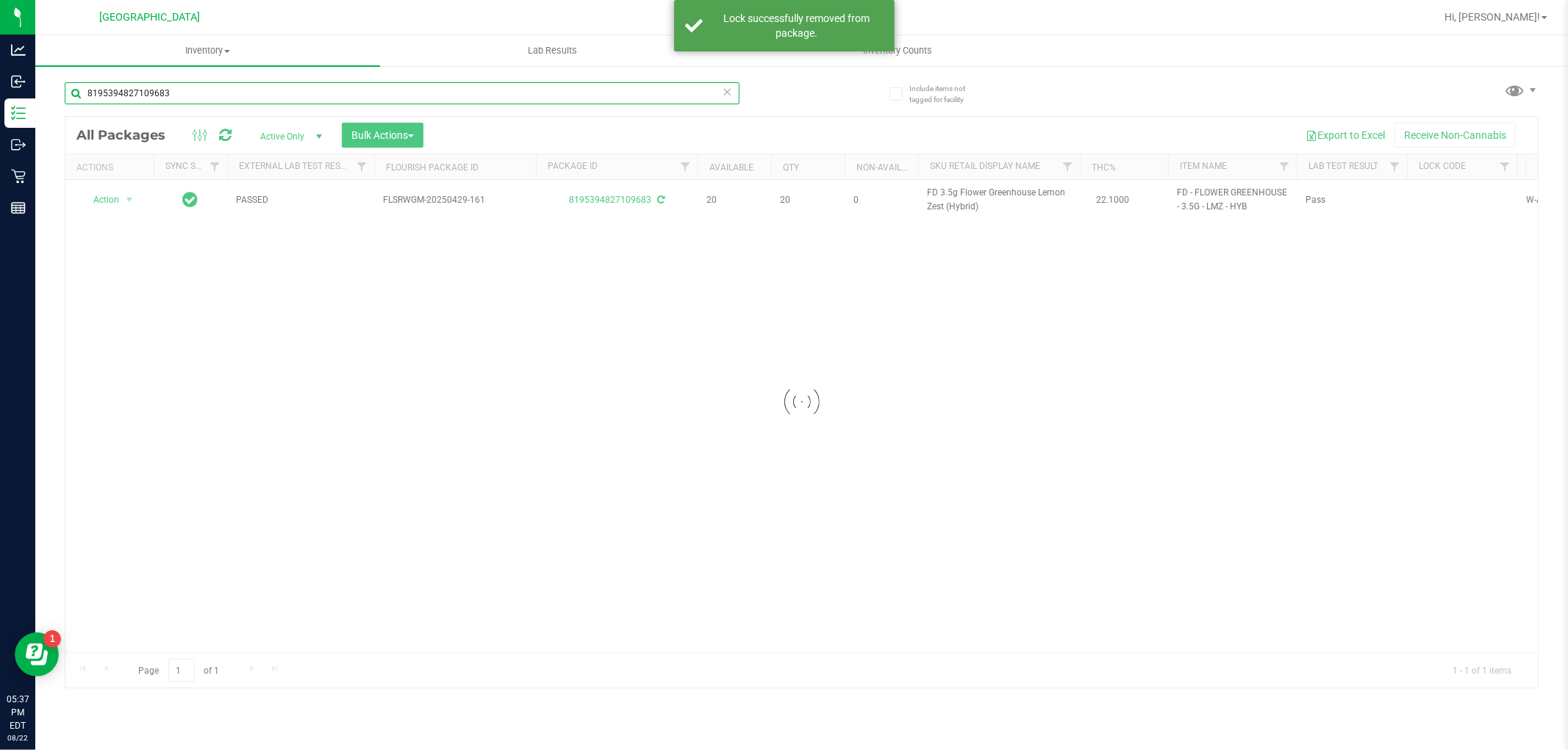
click at [166, 91] on input "8195394827109683" at bounding box center [402, 93] width 675 height 23
paste input "FD 3.5g Flower Greenhouse Lemon Zest (Hybrid)"
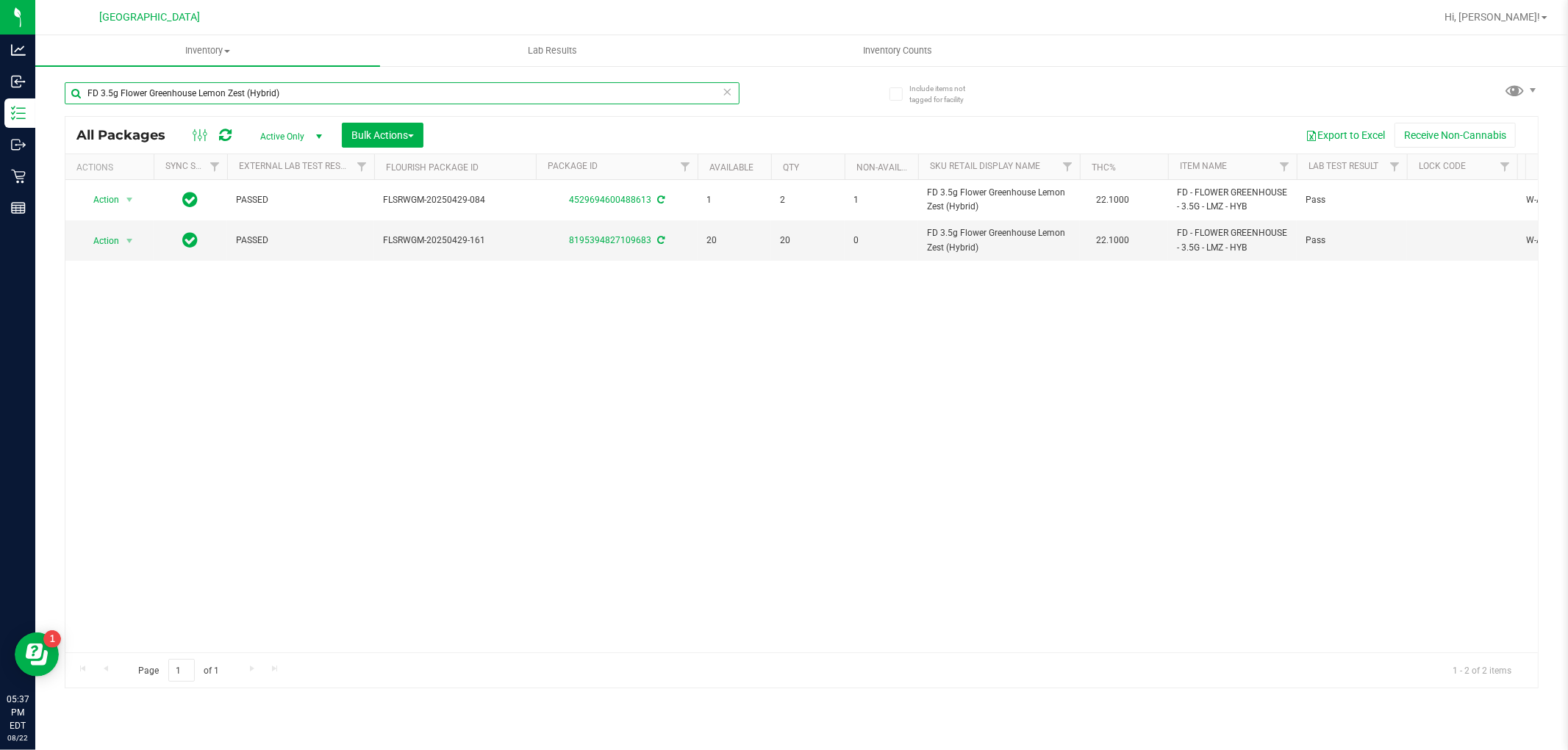
type input "FD 3.5g Flower Greenhouse Lemon Zest (Hybrid)"
click at [699, 350] on div "Action Action Adjust qty Create package Edit attributes Global inventory Locate…" at bounding box center [801, 416] width 1472 height 473
